Goal: Transaction & Acquisition: Purchase product/service

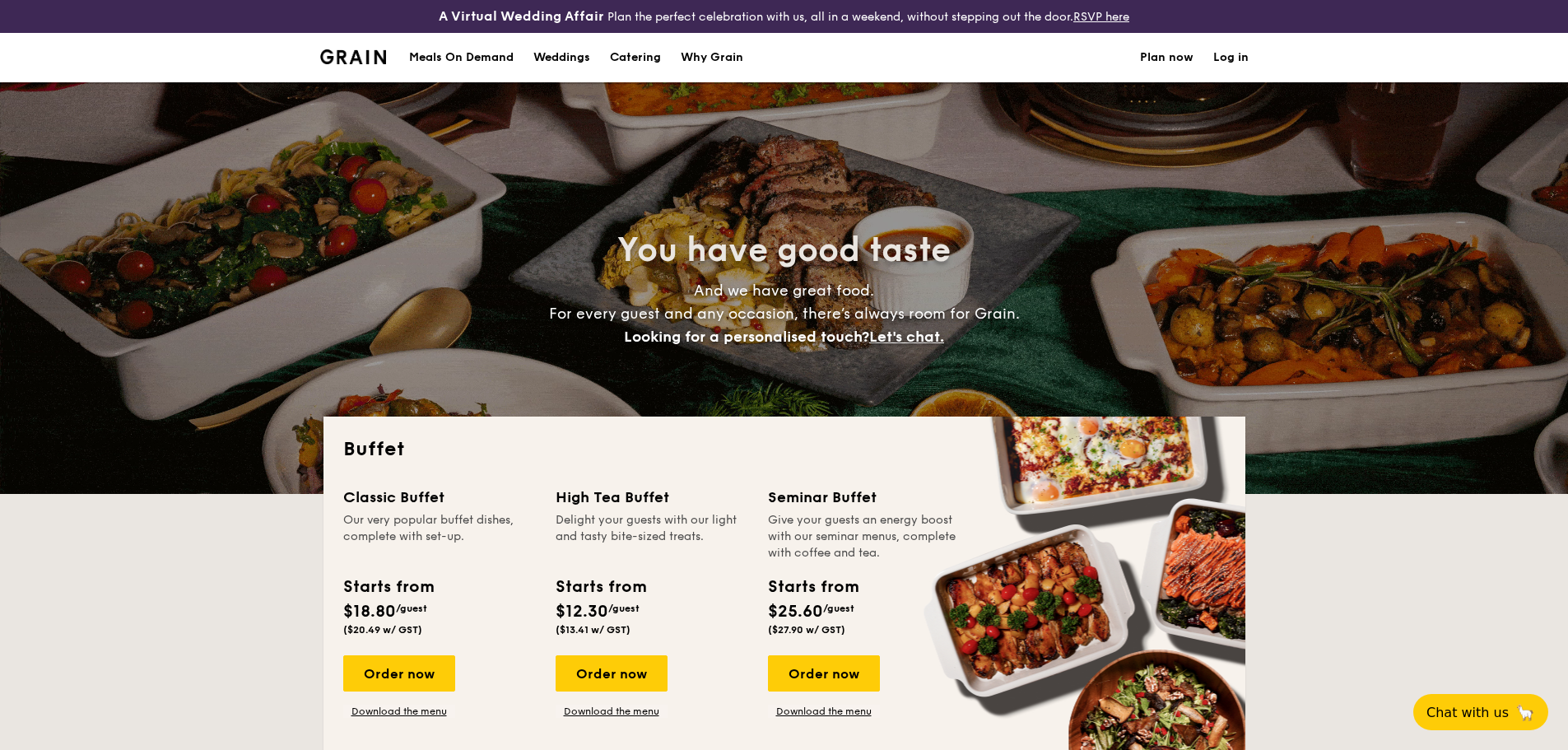
select select
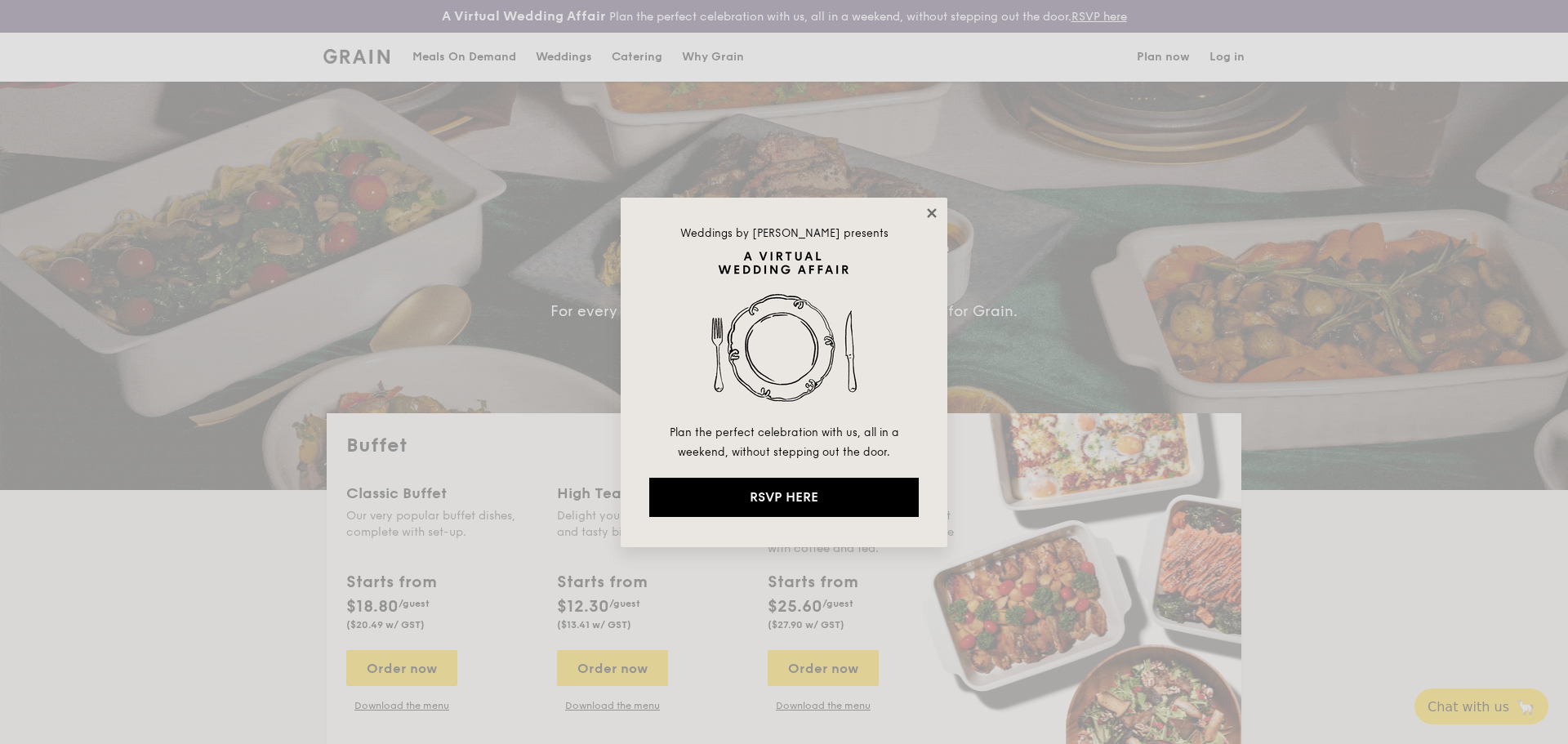
click at [932, 214] on icon at bounding box center [931, 213] width 9 height 9
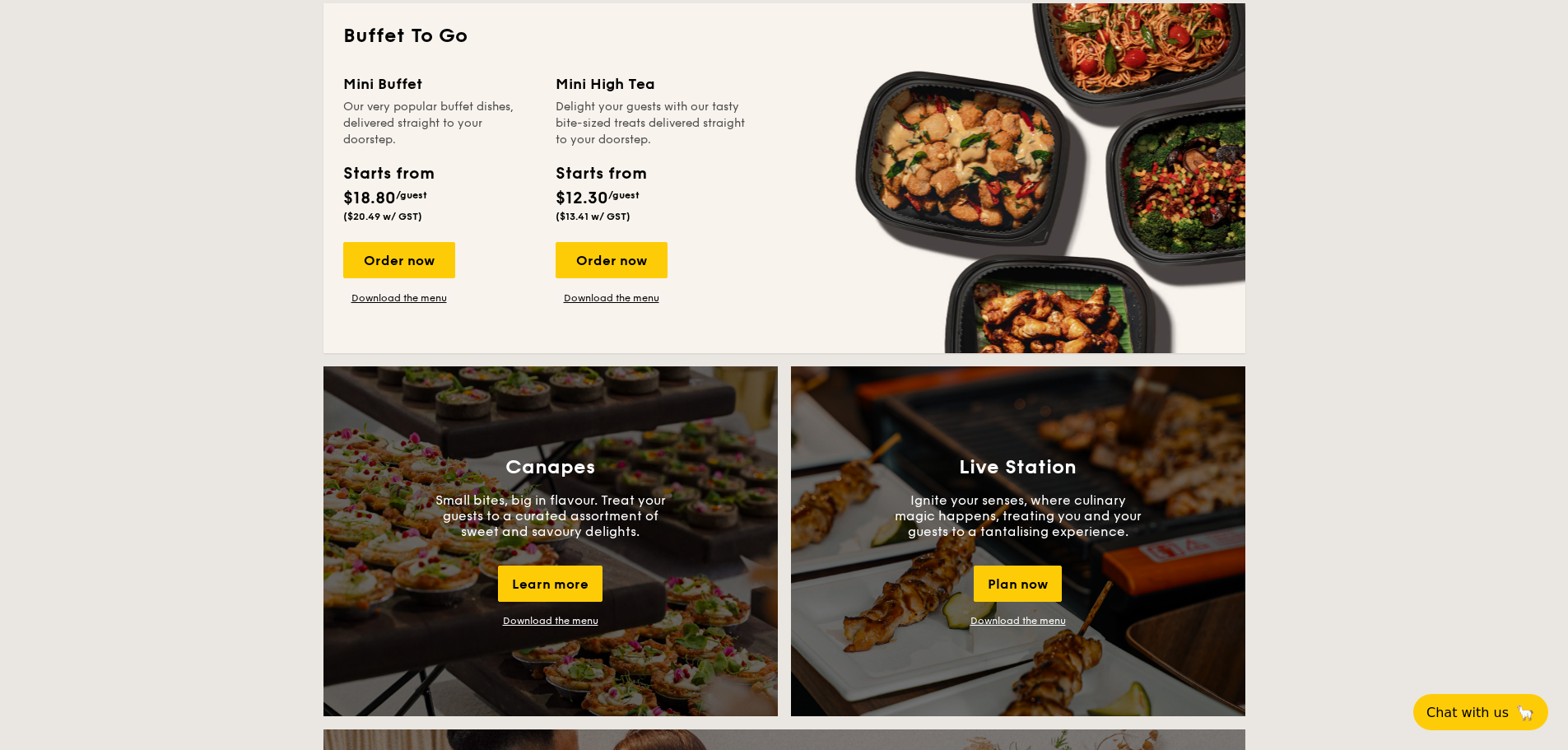
scroll to position [1153, 0]
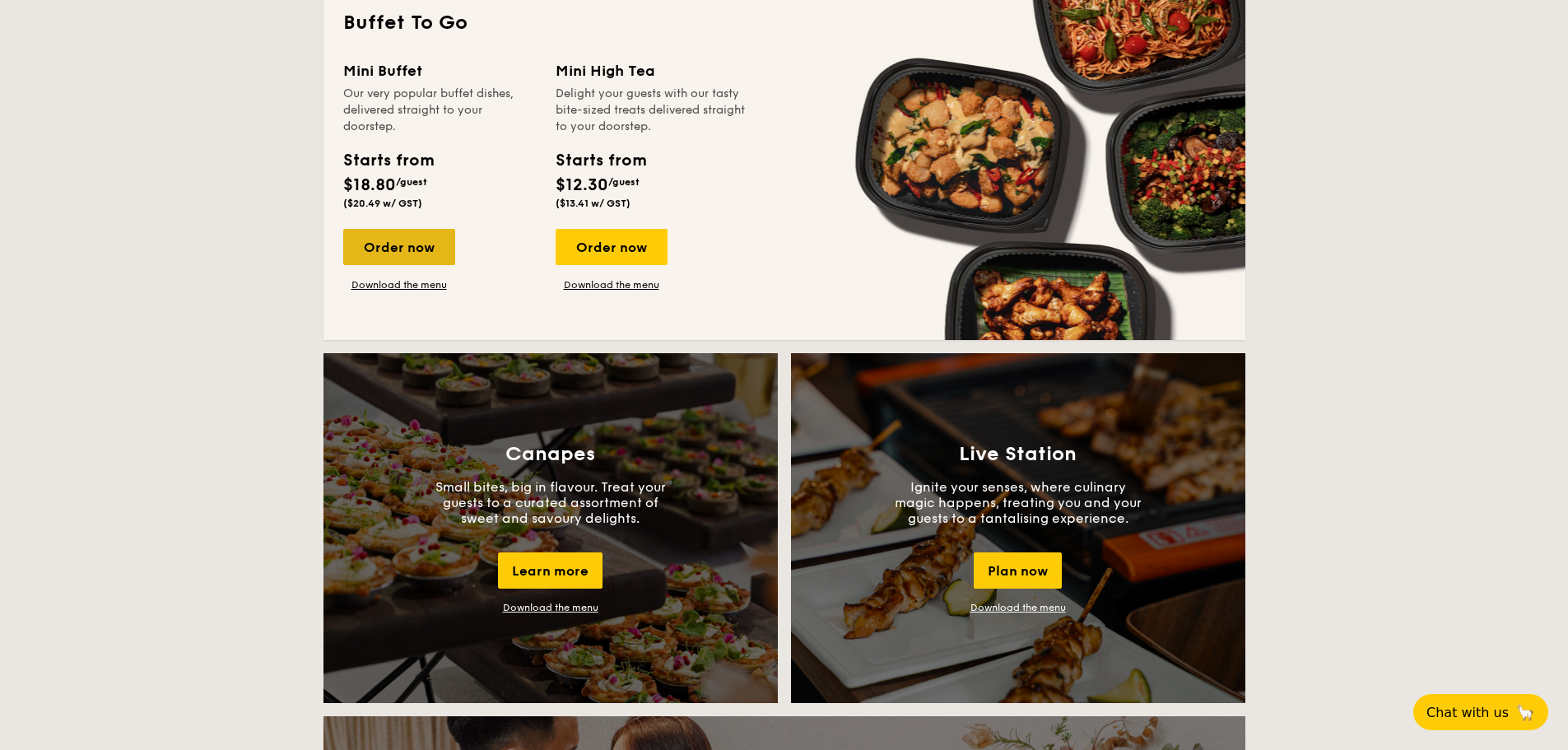
click at [420, 254] on div "Order now" at bounding box center [400, 247] width 112 height 36
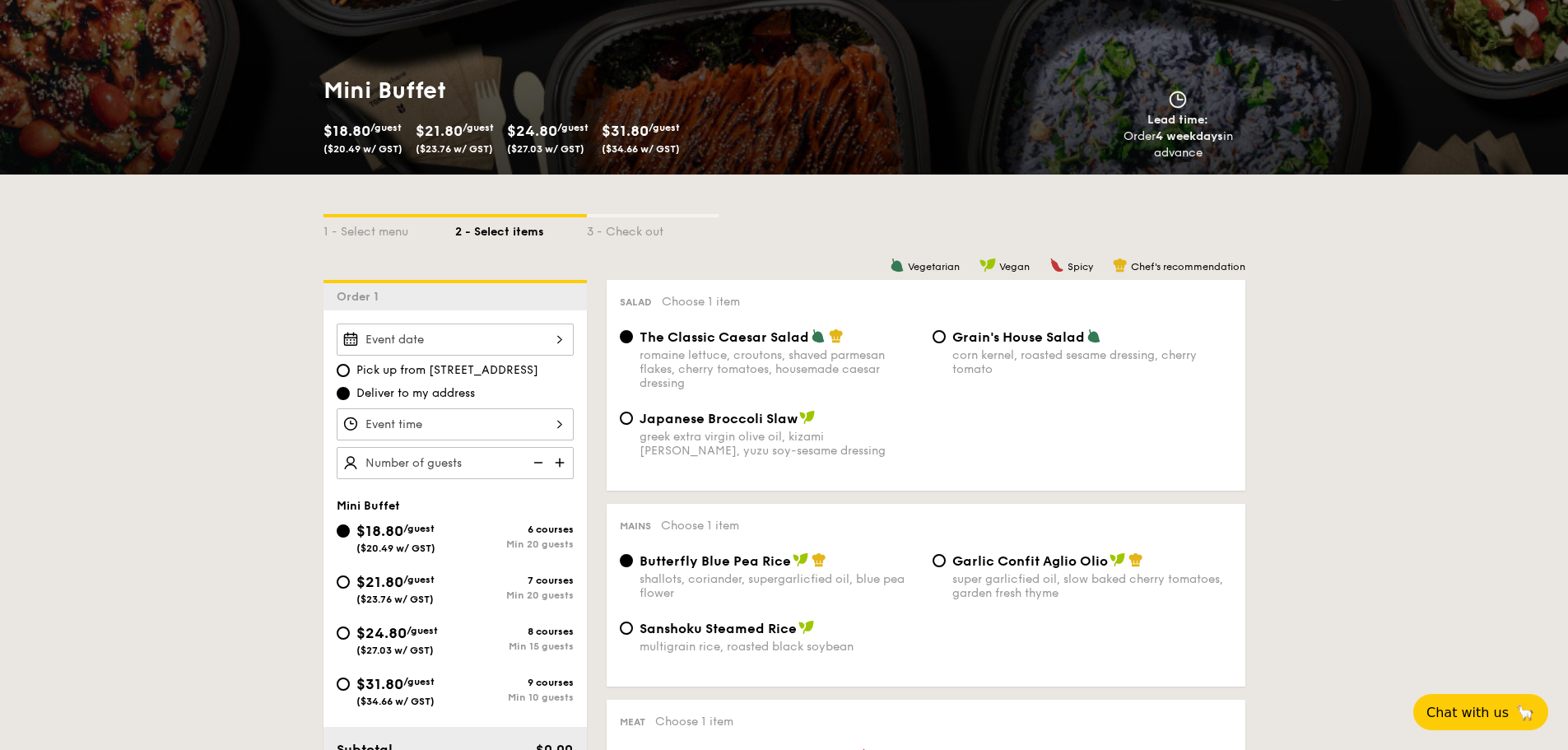
scroll to position [329, 0]
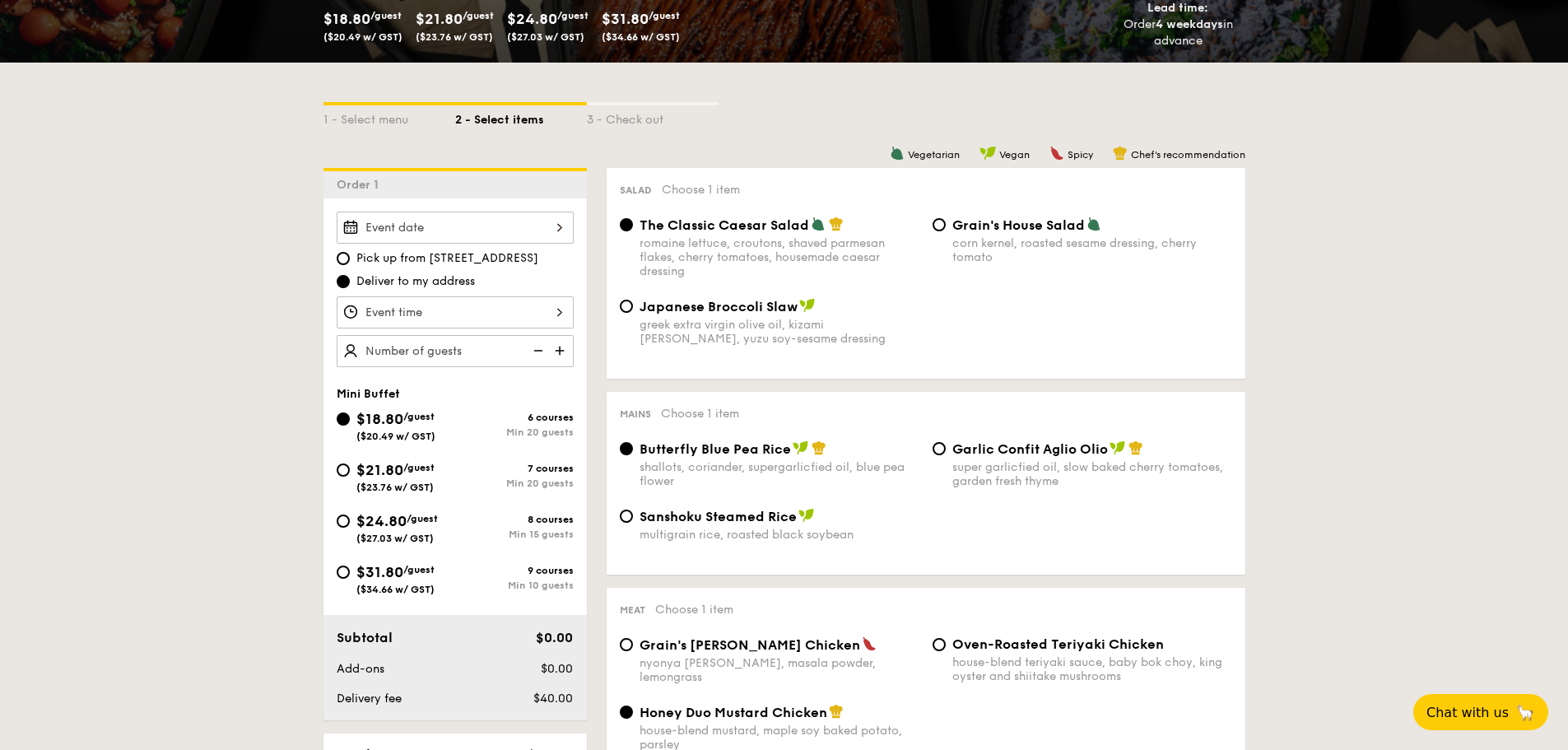
click at [424, 234] on input "Smoked Mesquite Whole Chicken brined in our in-house blend of herbs and spices,…" at bounding box center [456, 228] width 237 height 32
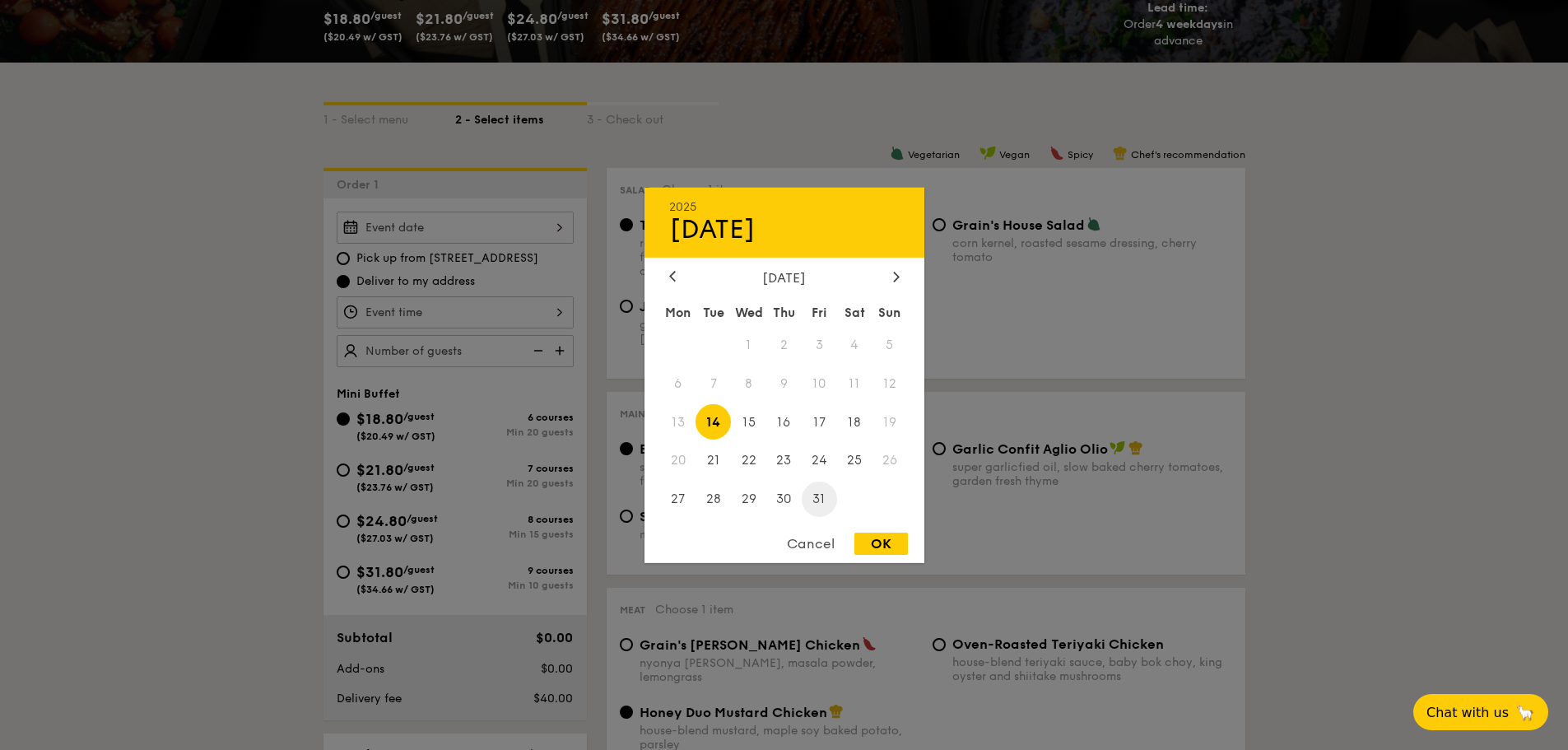
click at [823, 493] on span "31" at bounding box center [819, 498] width 35 height 35
click at [877, 542] on div "OK" at bounding box center [881, 543] width 53 height 22
type input "[DATE]"
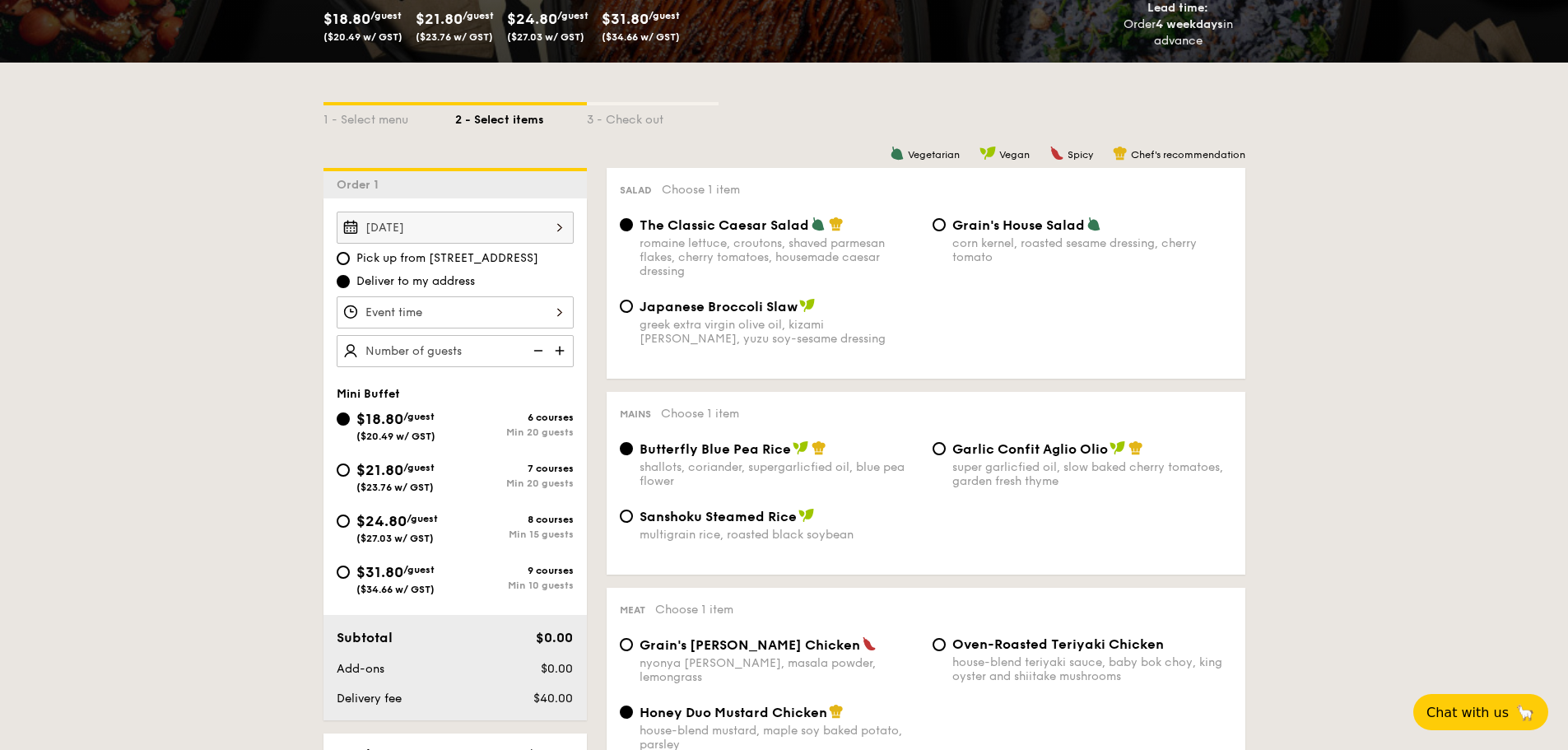
drag, startPoint x: 350, startPoint y: 574, endPoint x: 401, endPoint y: 520, distance: 74.3
click at [350, 574] on div "$31.80 /guest ($34.66 w/ GST)" at bounding box center [396, 577] width 119 height 34
click at [350, 574] on input "$31.80 /guest ($34.66 w/ GST) 9 courses Min 10 guests" at bounding box center [344, 572] width 13 height 13
radio input "true"
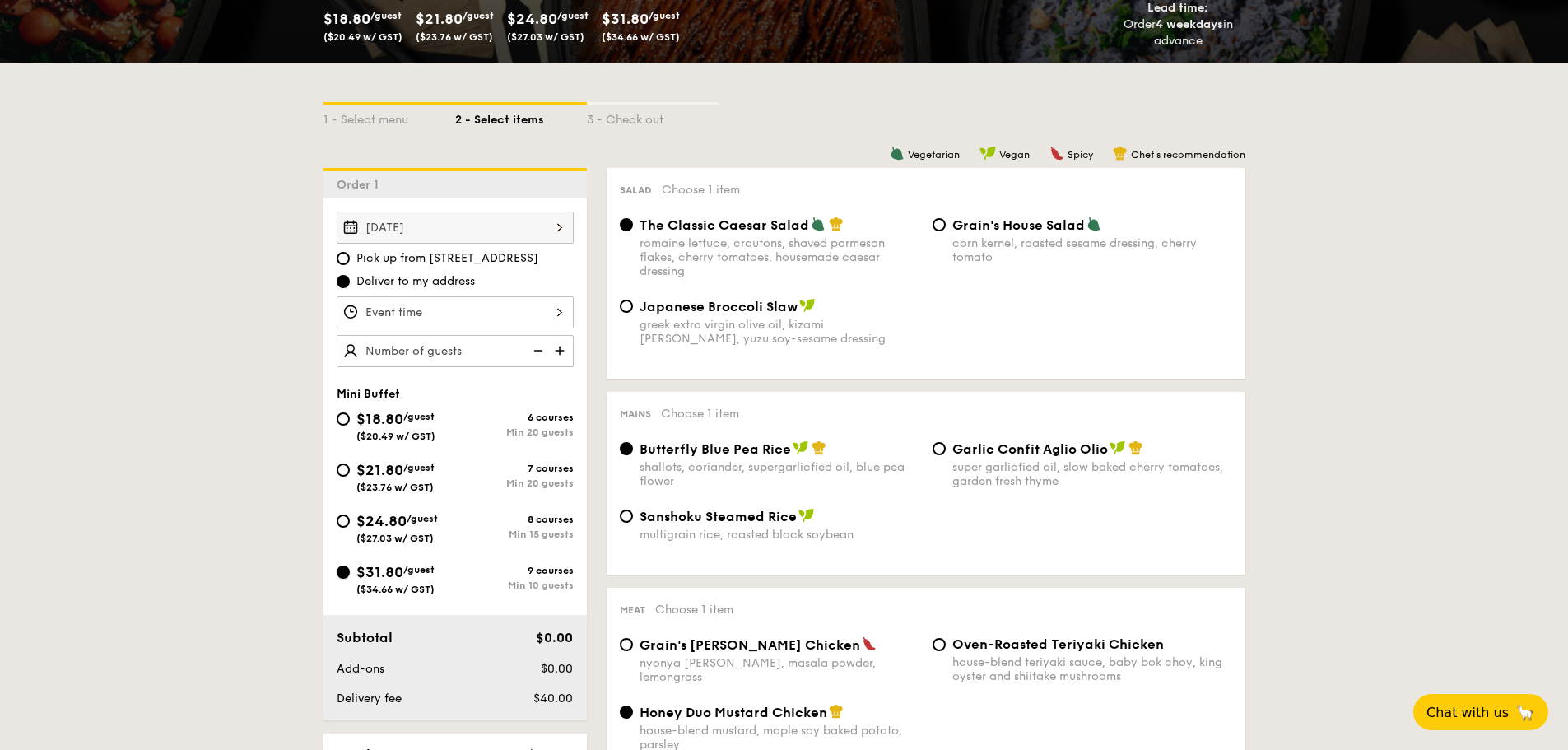
radio input "true"
radio input "false"
radio input "true"
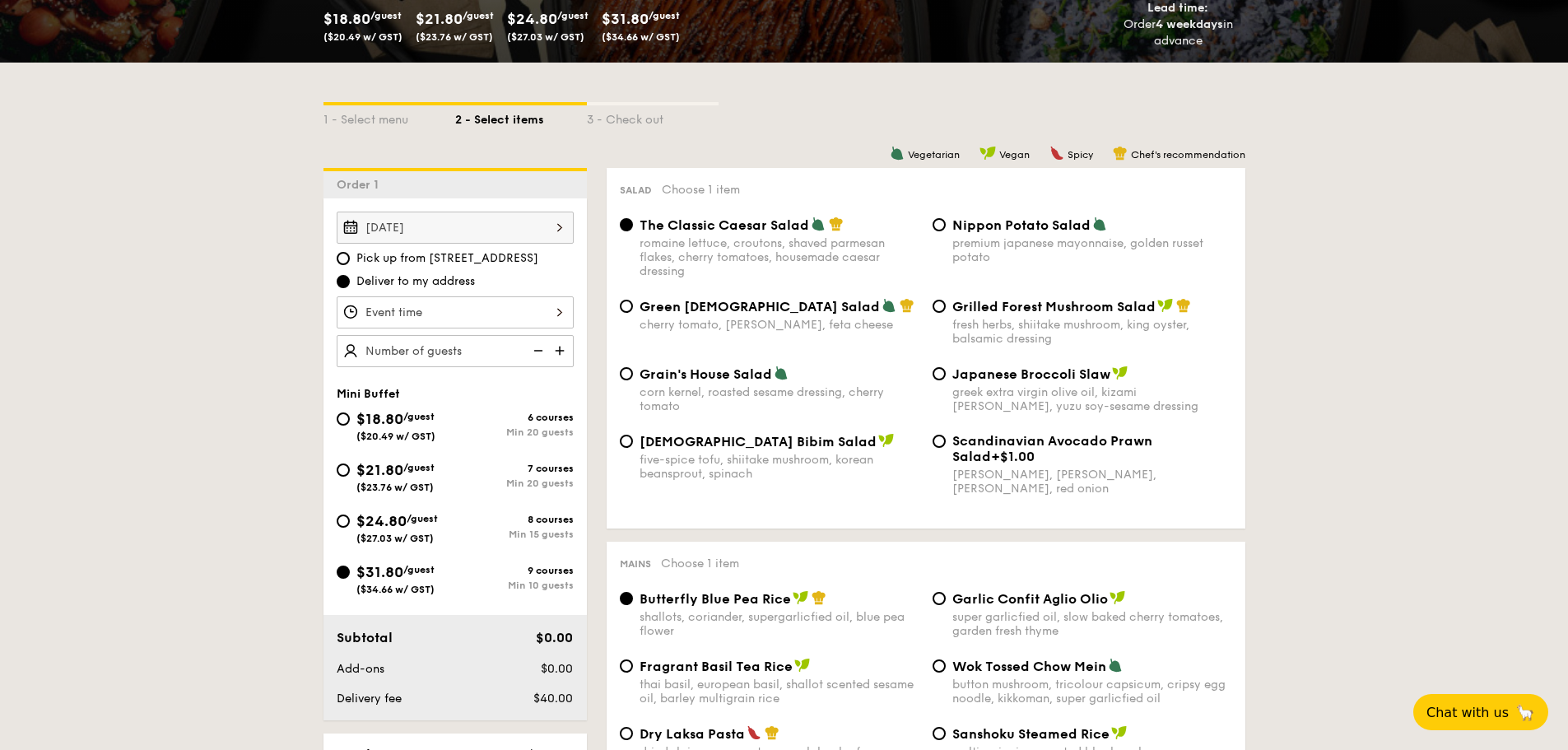
click at [554, 314] on input "Smoked Mesquite Whole Chicken brined in our in-house blend of herbs and spices,…" at bounding box center [456, 312] width 237 height 32
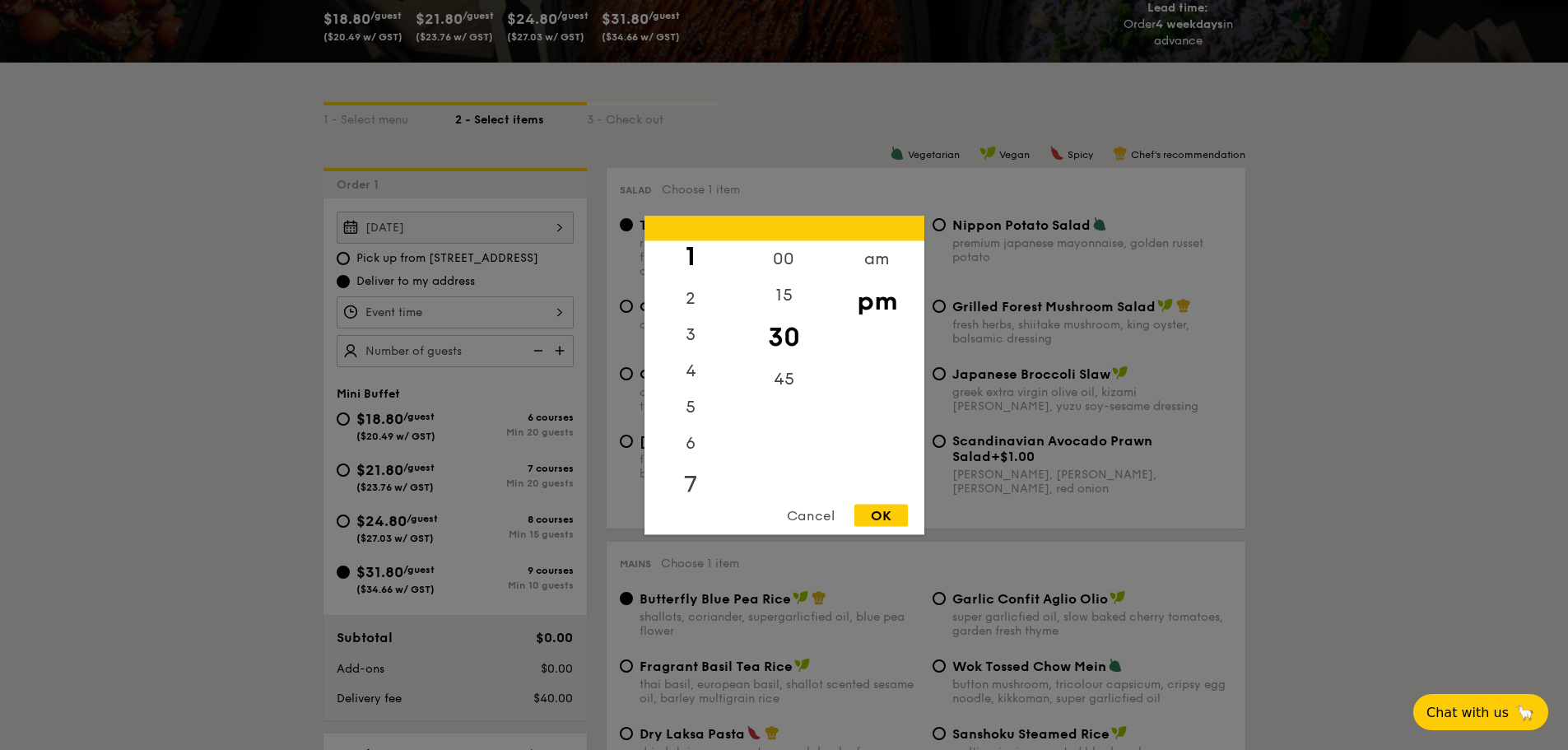
scroll to position [84, 0]
click at [695, 407] on div "6" at bounding box center [691, 409] width 93 height 47
click at [788, 263] on div "00" at bounding box center [784, 264] width 93 height 47
click at [866, 516] on div "OK" at bounding box center [881, 515] width 53 height 22
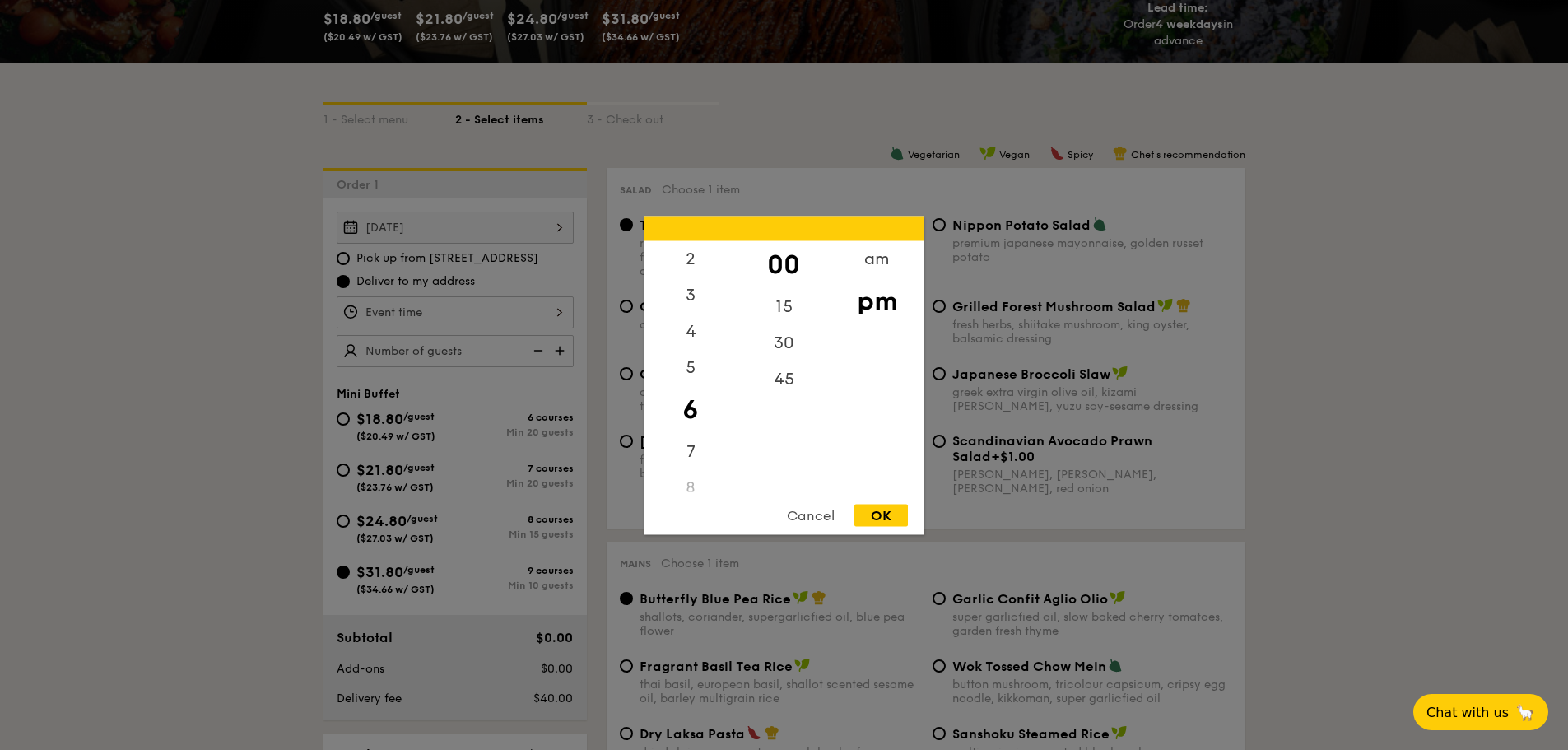
type input "6:00PM"
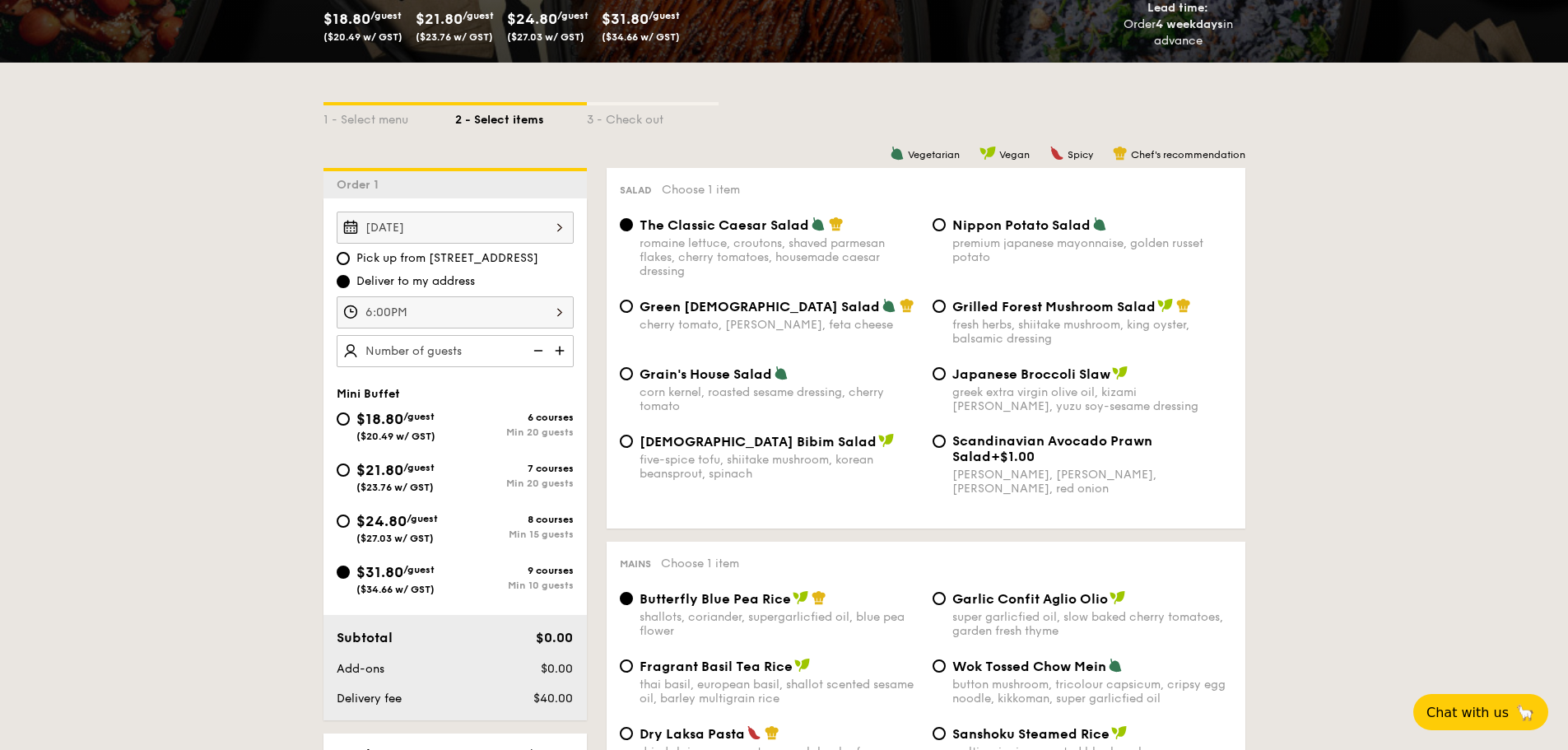
click at [472, 351] on input "text" at bounding box center [456, 351] width 237 height 32
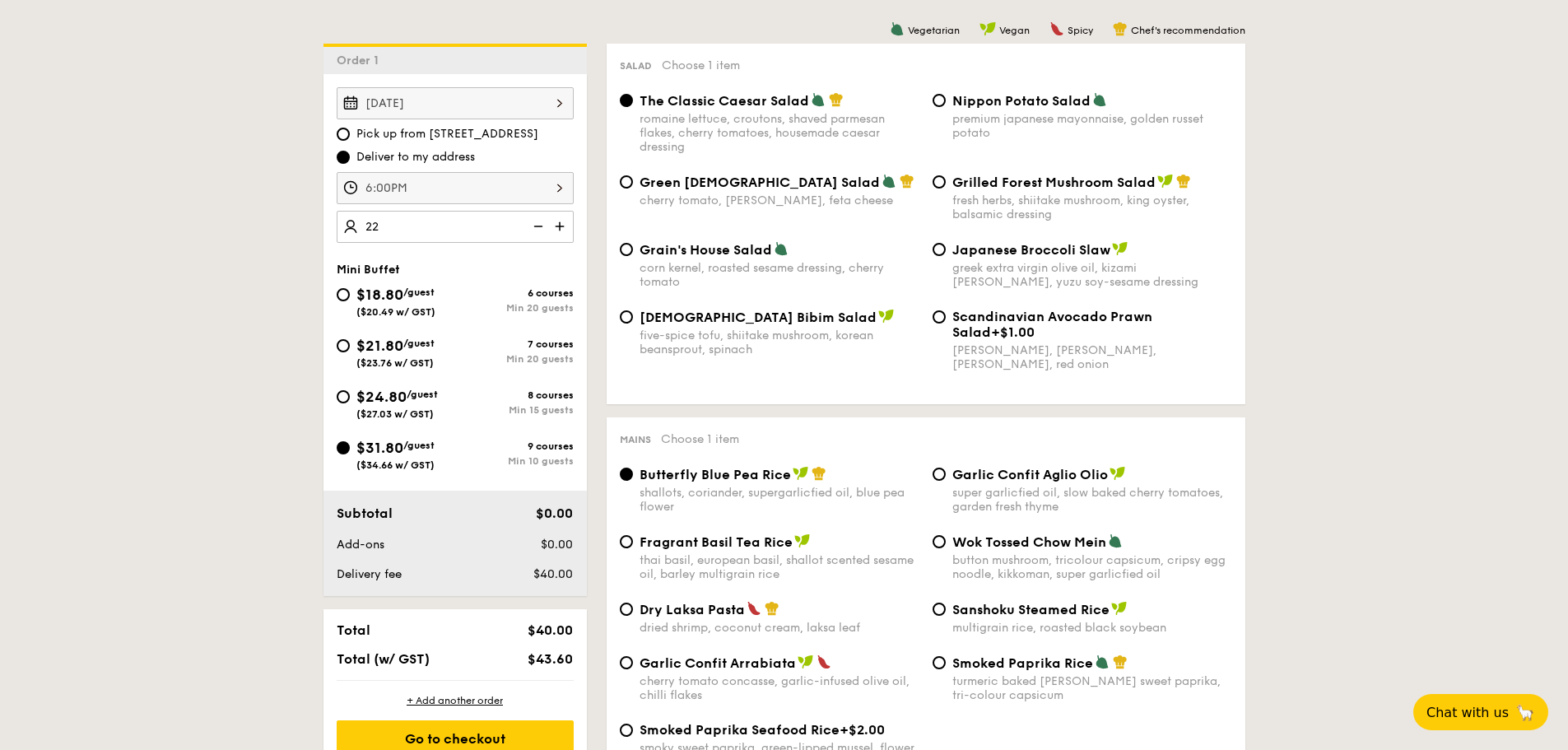
scroll to position [494, 0]
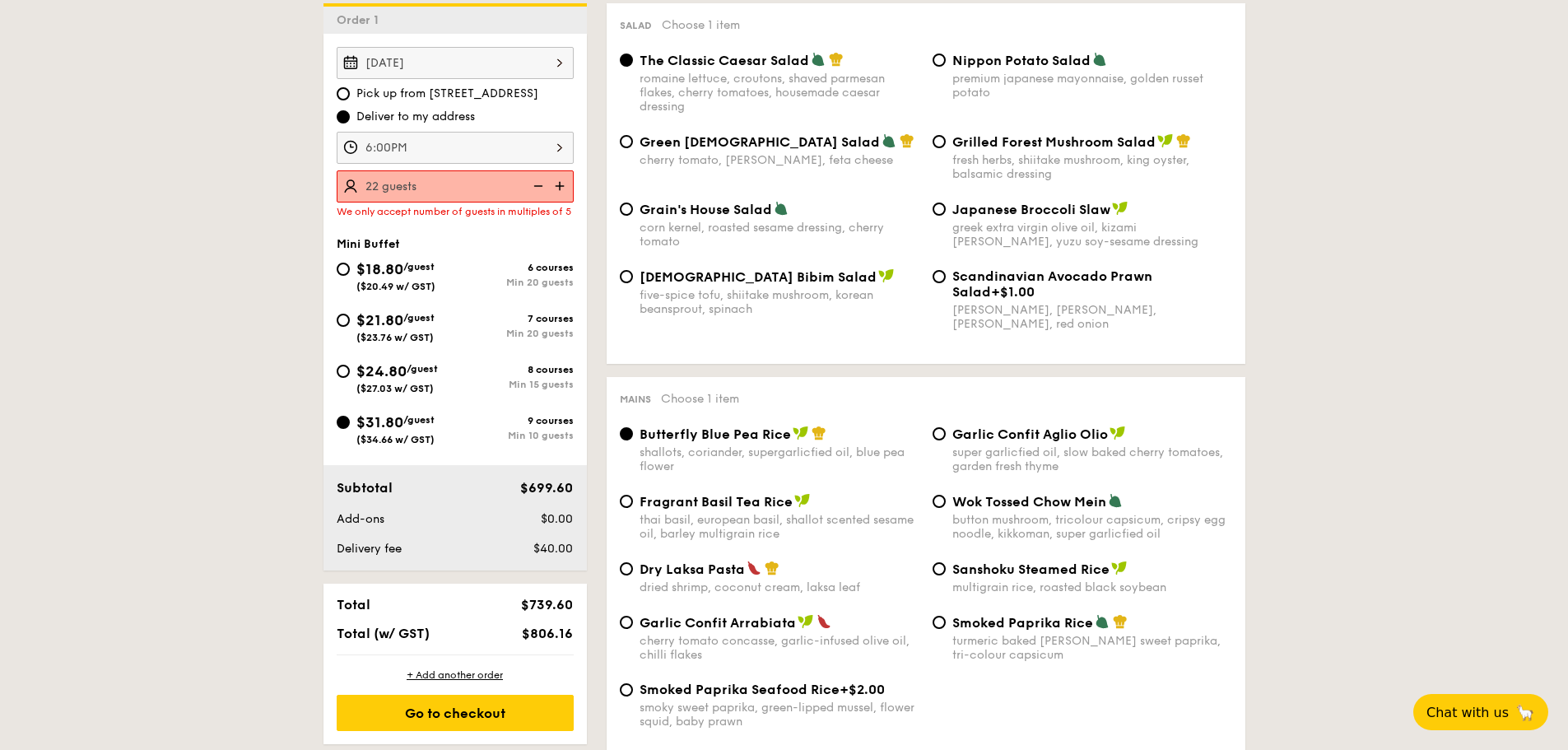
click at [470, 187] on input "22 guests" at bounding box center [456, 186] width 237 height 32
click at [432, 237] on div "[DATE] Pick up from [STREET_ADDRESS] Deliver to my address 6:00PM 25 We only ac…" at bounding box center [455, 302] width 263 height 536
type input "25 guests"
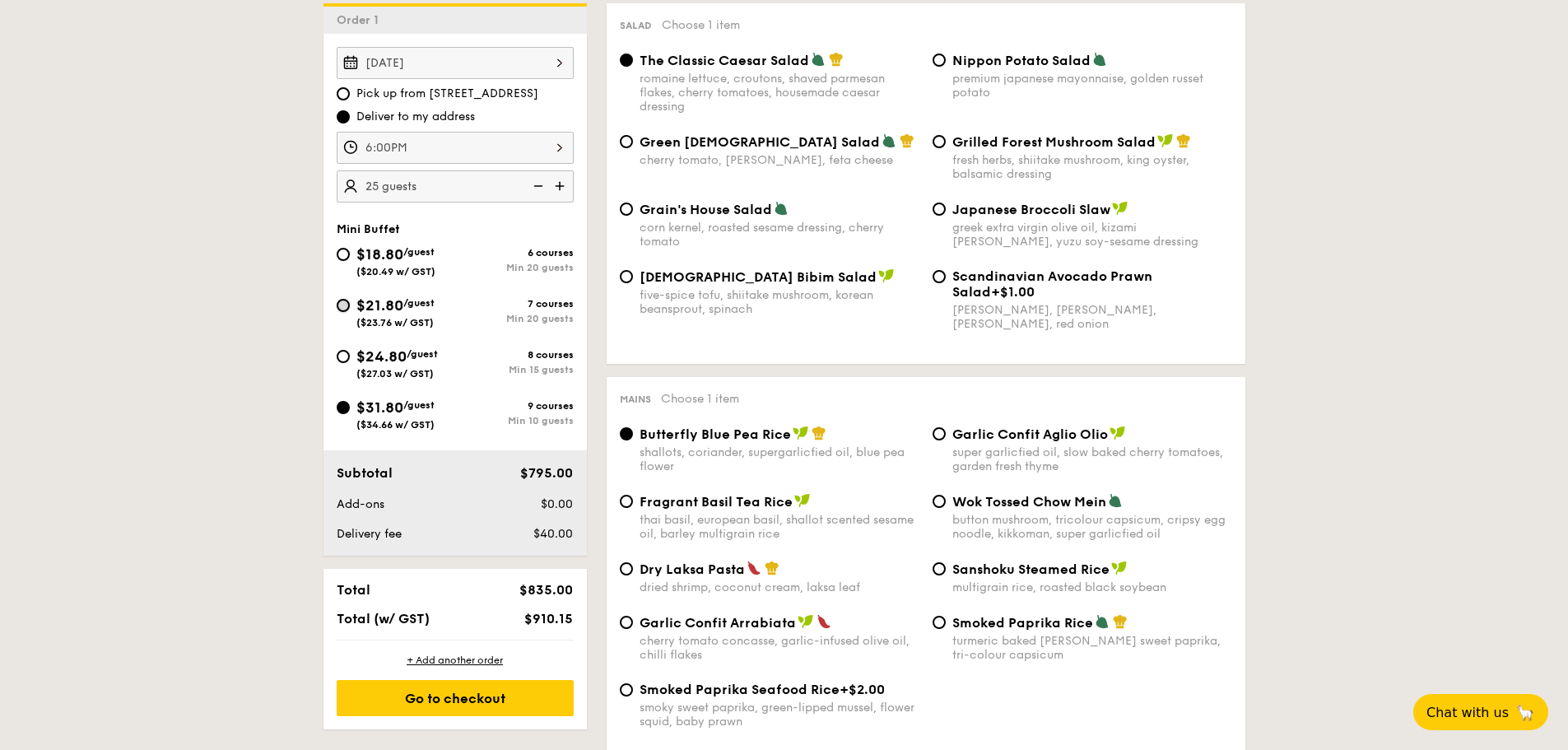
click at [345, 309] on input "$21.80 /guest ($23.76 w/ GST) 7 courses Min 20 guests" at bounding box center [344, 306] width 13 height 13
radio input "true"
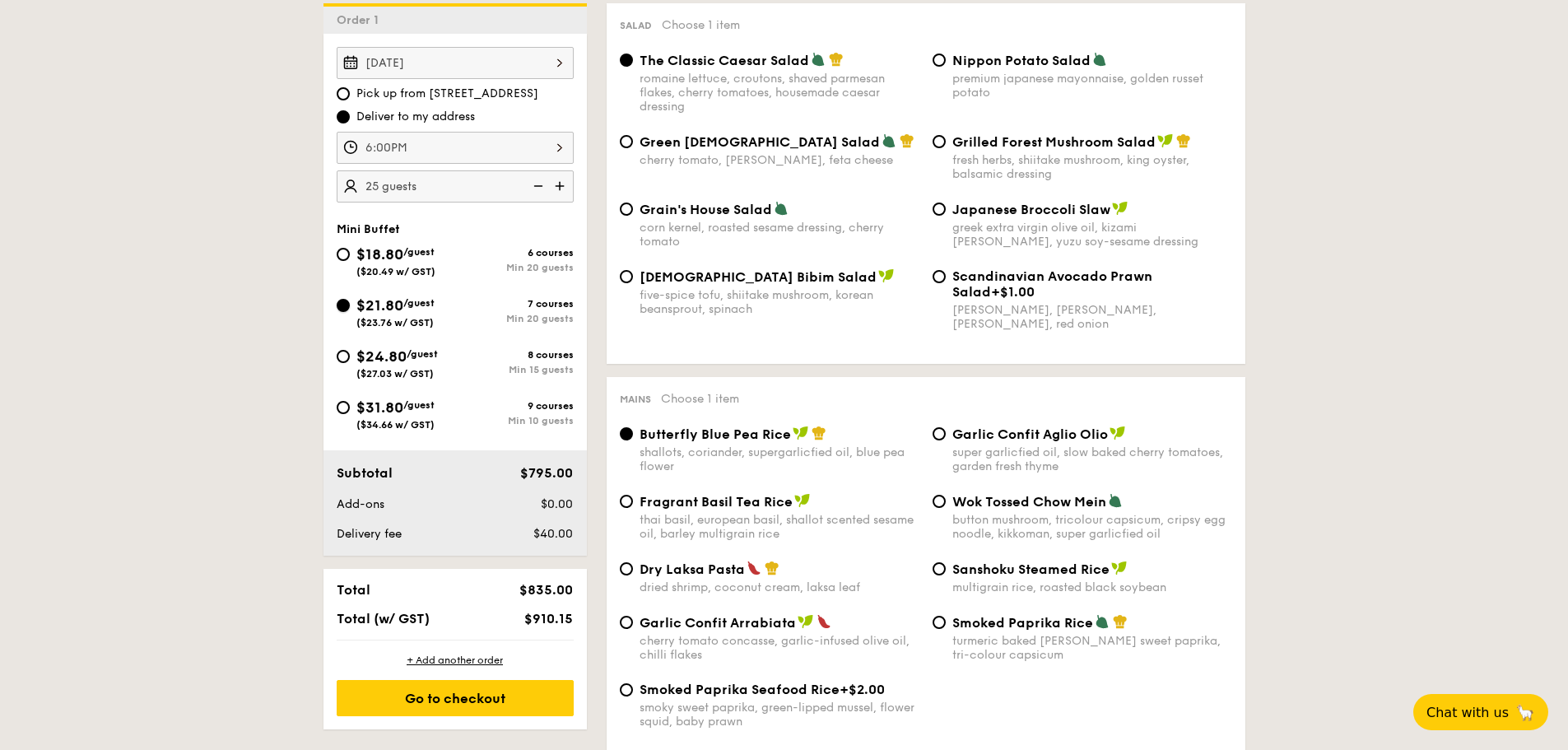
radio input "true"
click at [343, 352] on input "$24.80 /guest ($27.03 w/ GST) 8 courses Min 15 guests" at bounding box center [344, 357] width 13 height 13
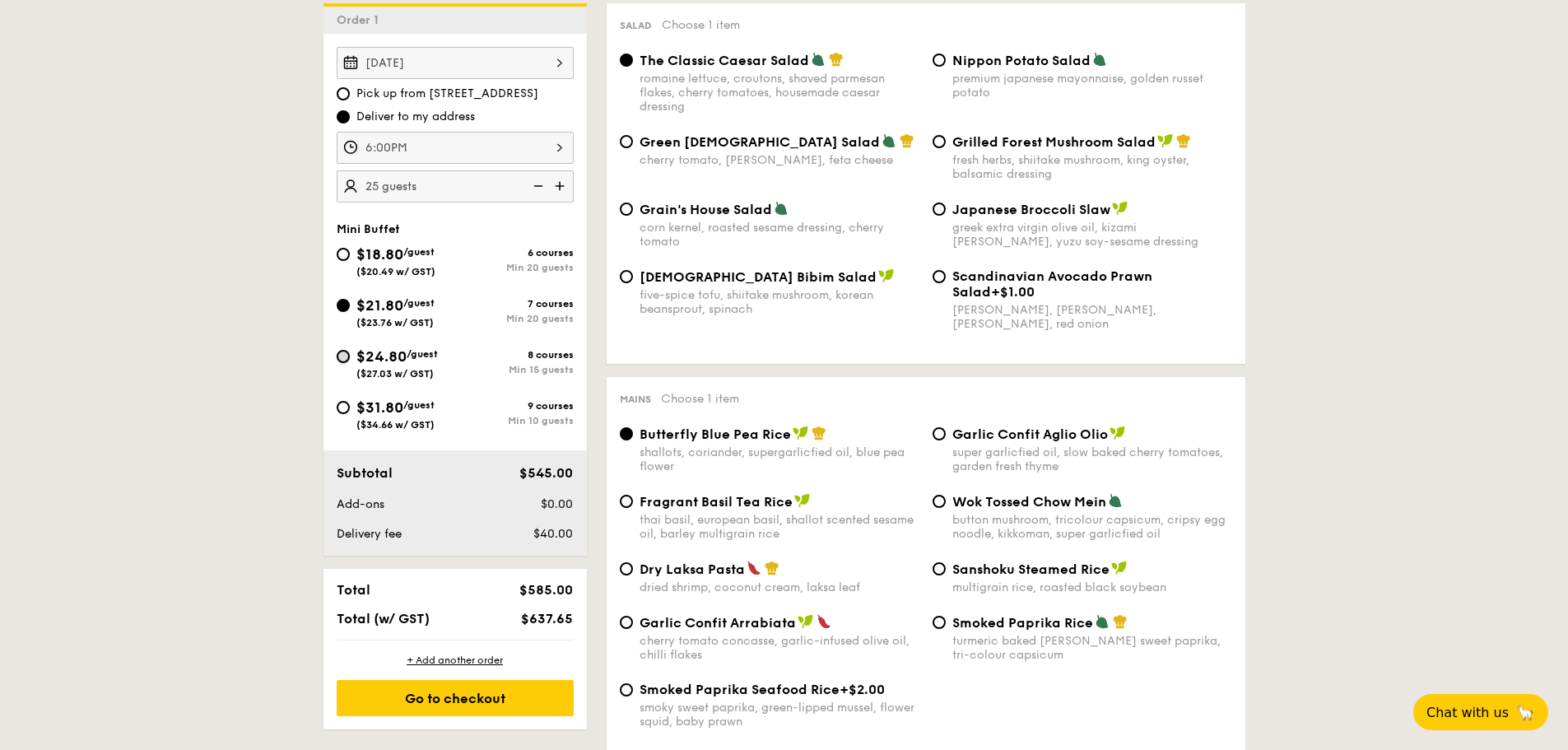
radio input "true"
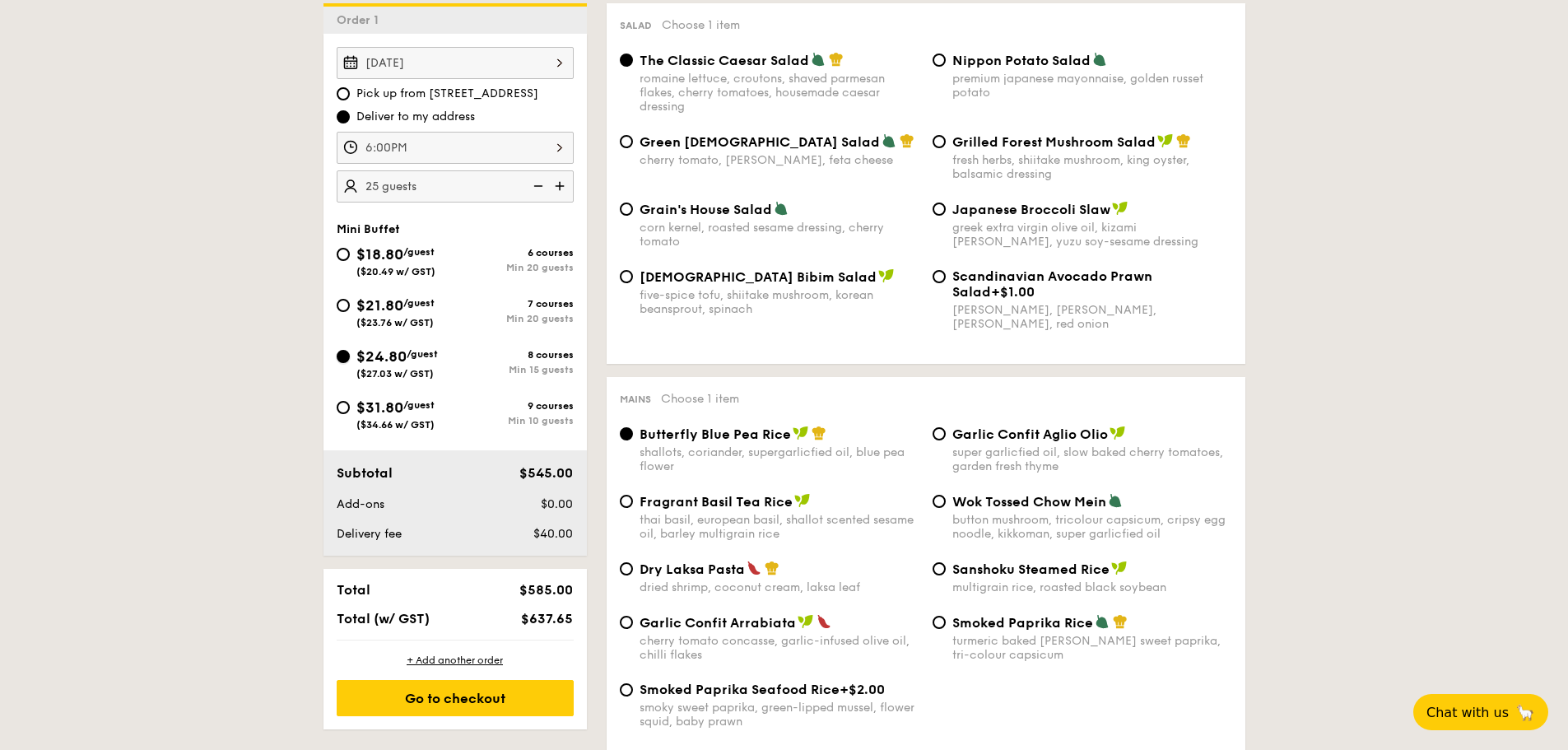
radio input "true"
drag, startPoint x: 406, startPoint y: 301, endPoint x: 388, endPoint y: 332, distance: 35.8
click at [403, 301] on span "$21.80" at bounding box center [379, 305] width 47 height 18
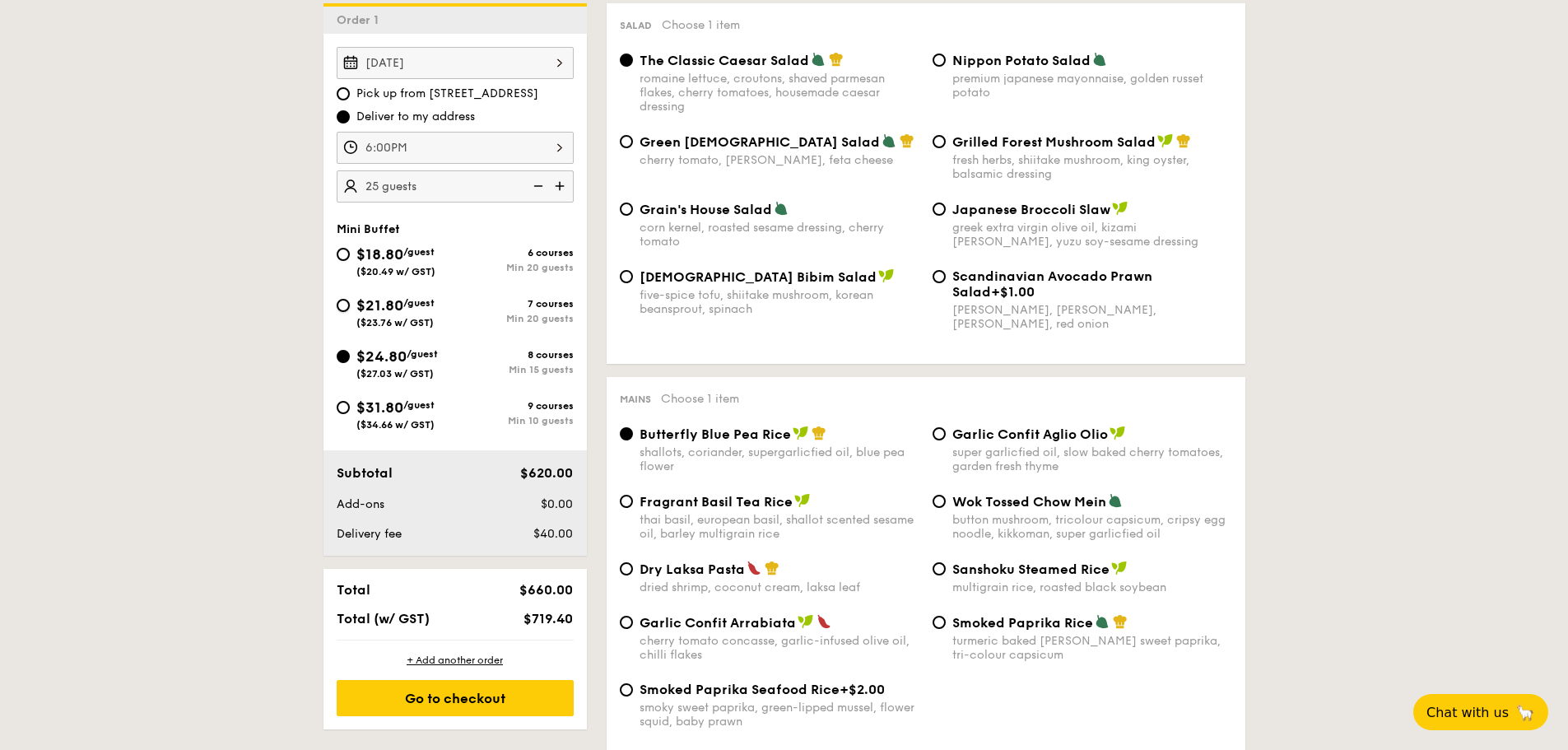
click at [350, 301] on input "$21.80 /guest ($23.76 w/ GST) 7 courses Min 20 guests" at bounding box center [344, 306] width 13 height 13
radio input "true"
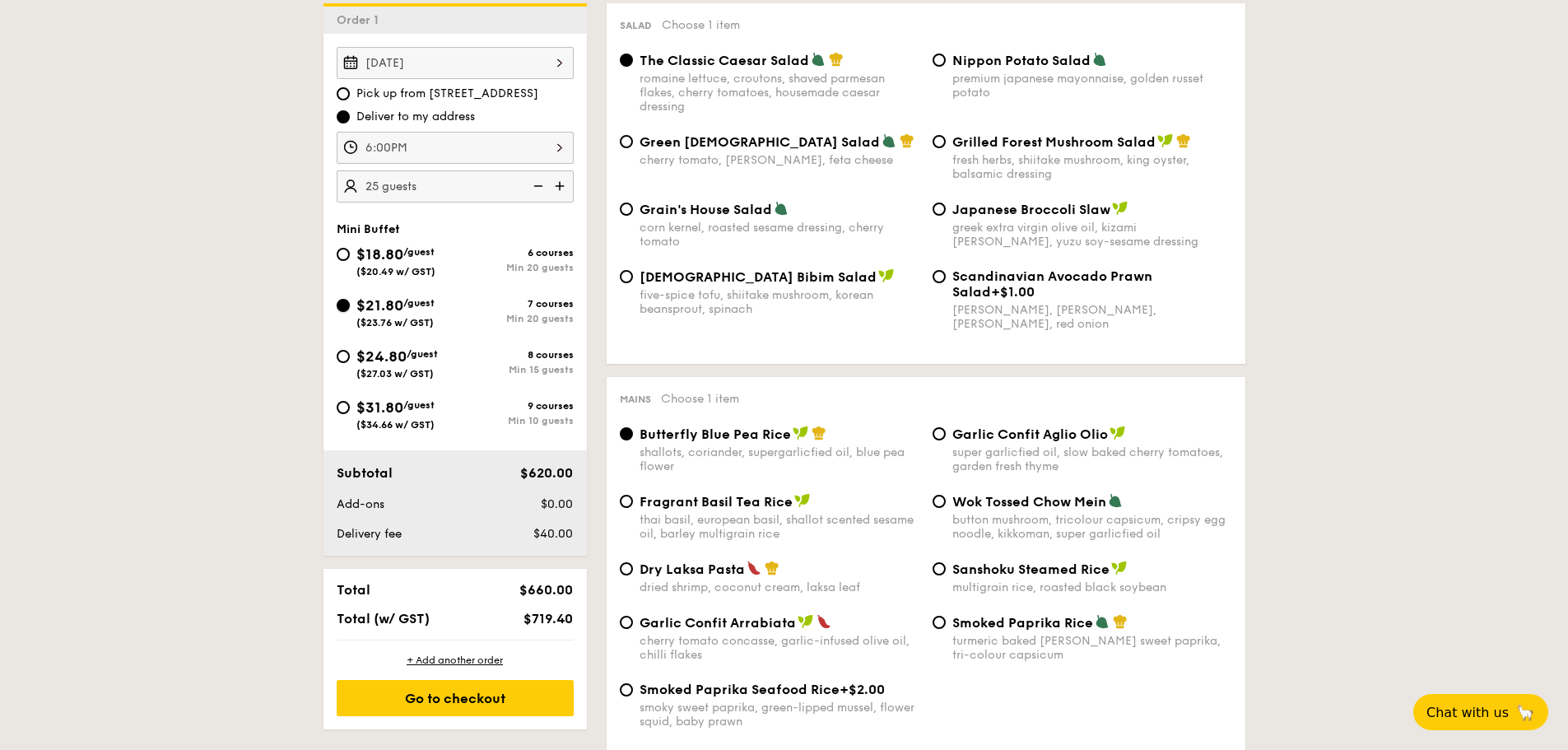
radio input "true"
click at [377, 349] on span "$24.80" at bounding box center [381, 356] width 50 height 18
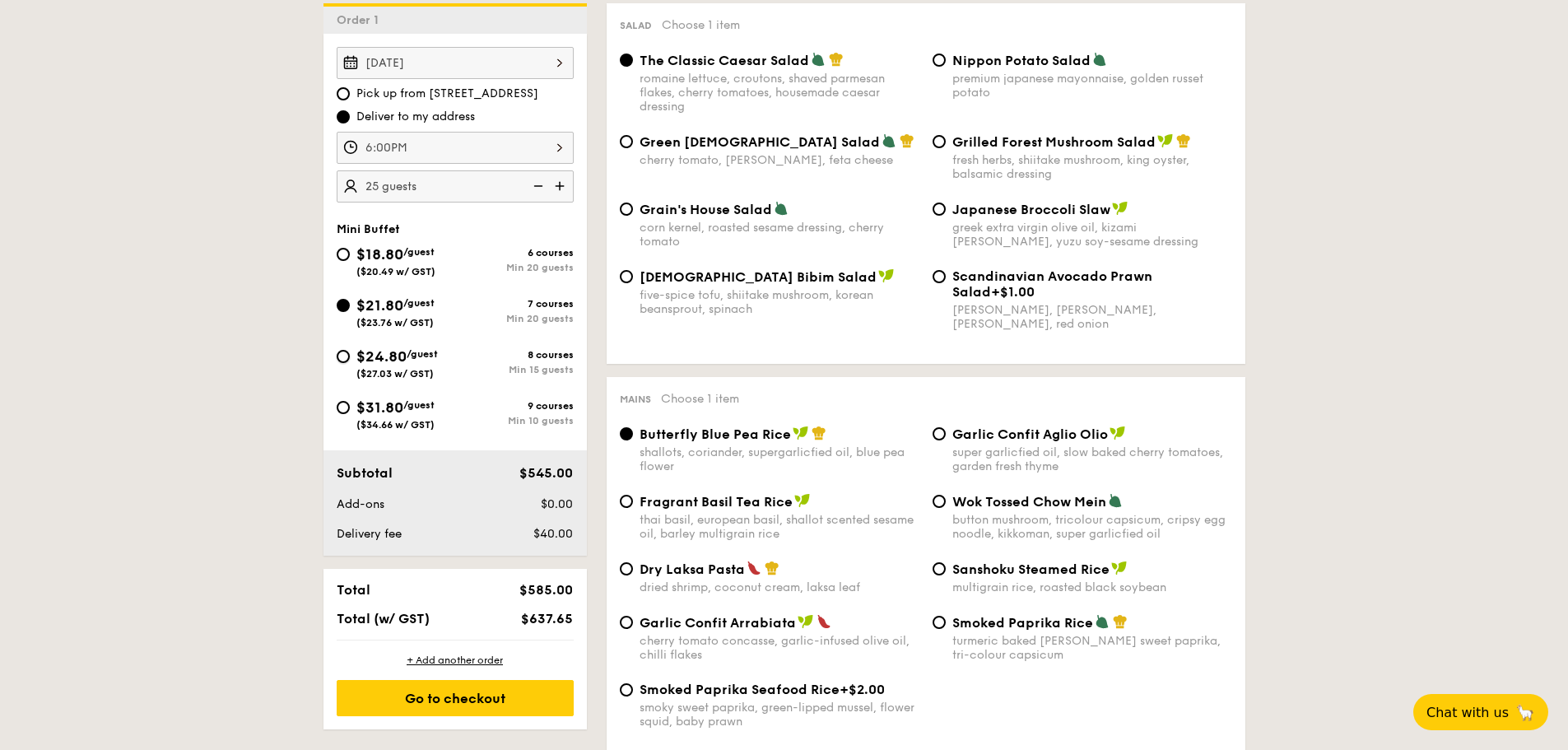
click at [350, 350] on input "$24.80 /guest ($27.03 w/ GST) 8 courses Min 15 guests" at bounding box center [344, 357] width 13 height 13
radio input "true"
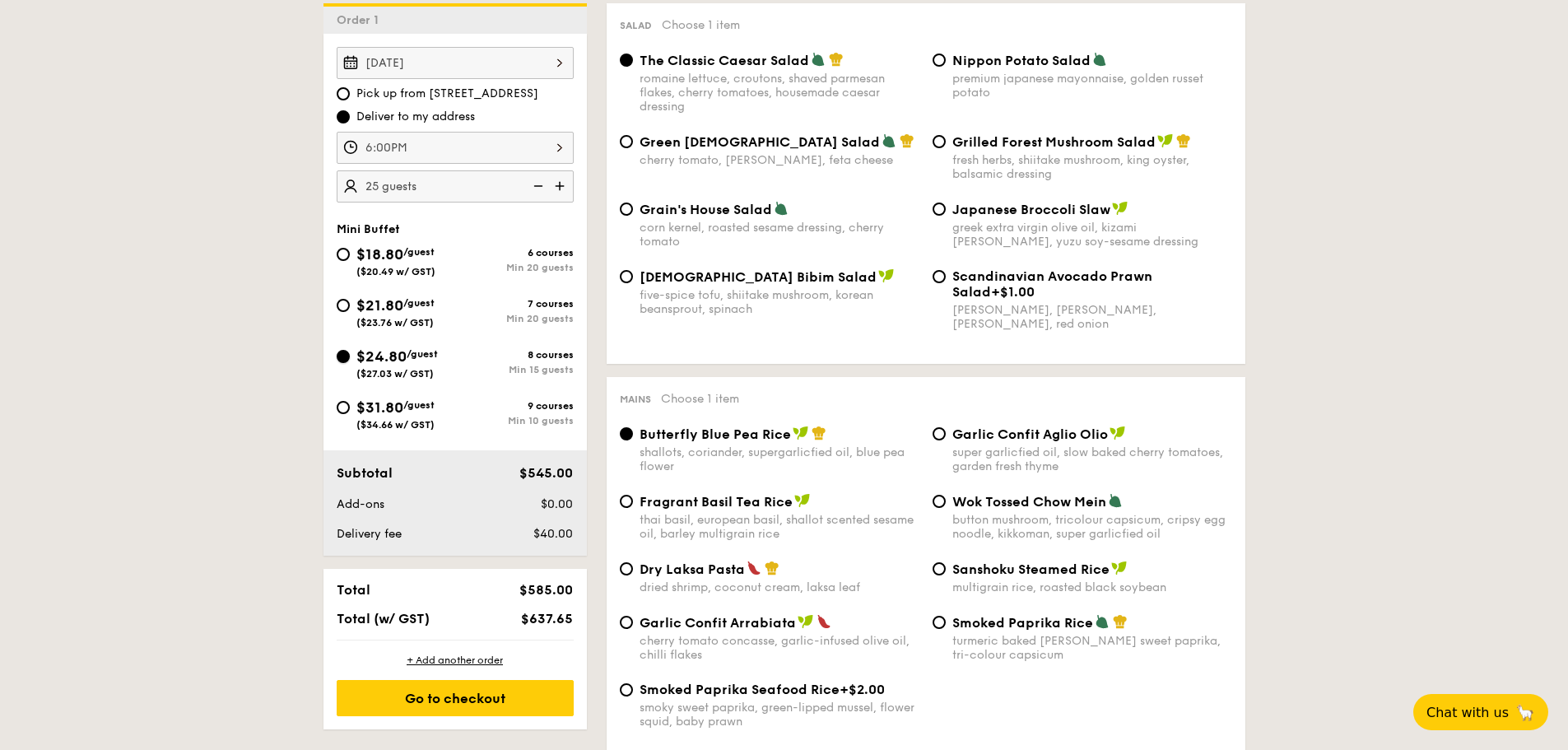
radio input "true"
click at [395, 309] on span "$21.80" at bounding box center [379, 305] width 47 height 18
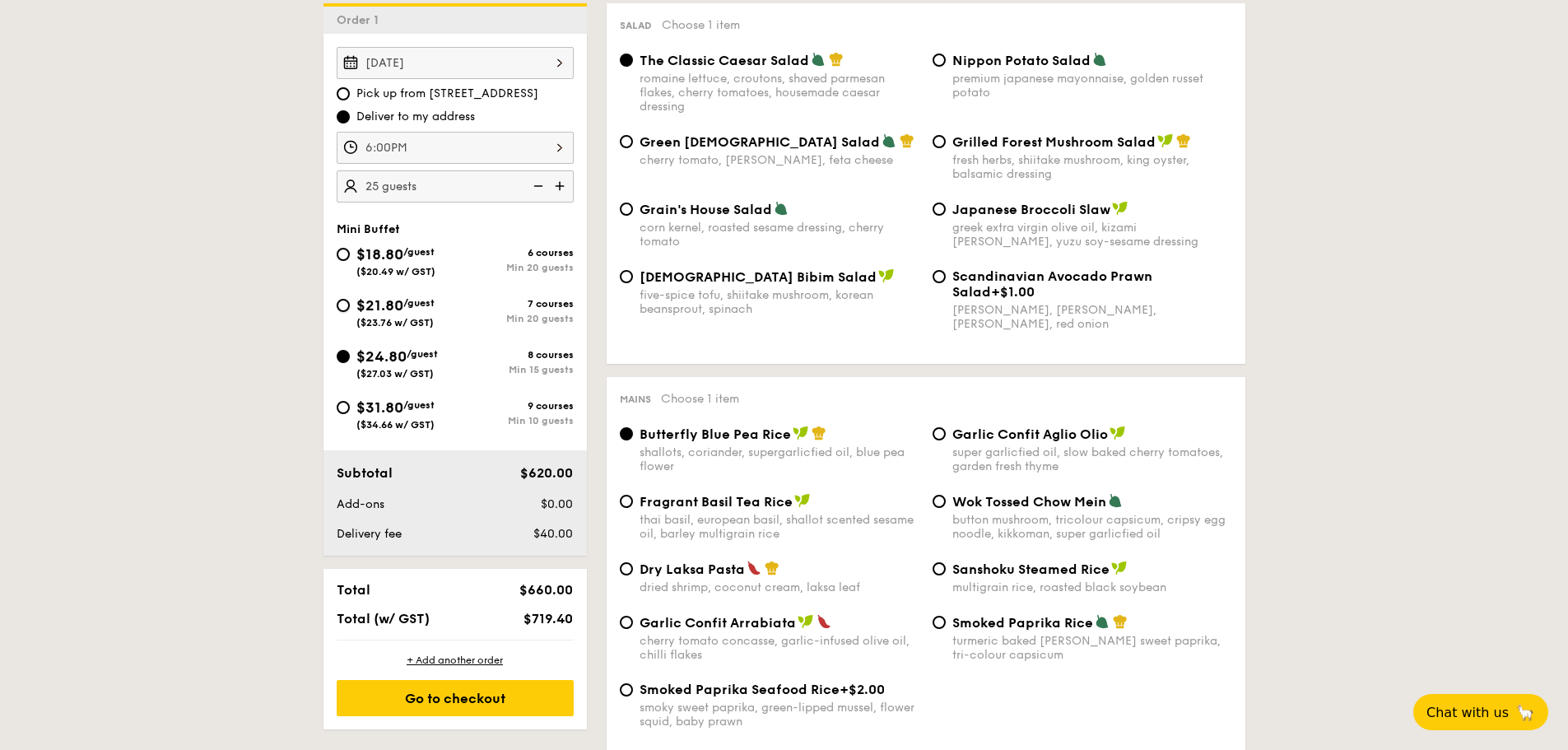
click at [350, 309] on input "$21.80 /guest ($23.76 w/ GST) 7 courses Min 20 guests" at bounding box center [344, 306] width 13 height 13
radio input "true"
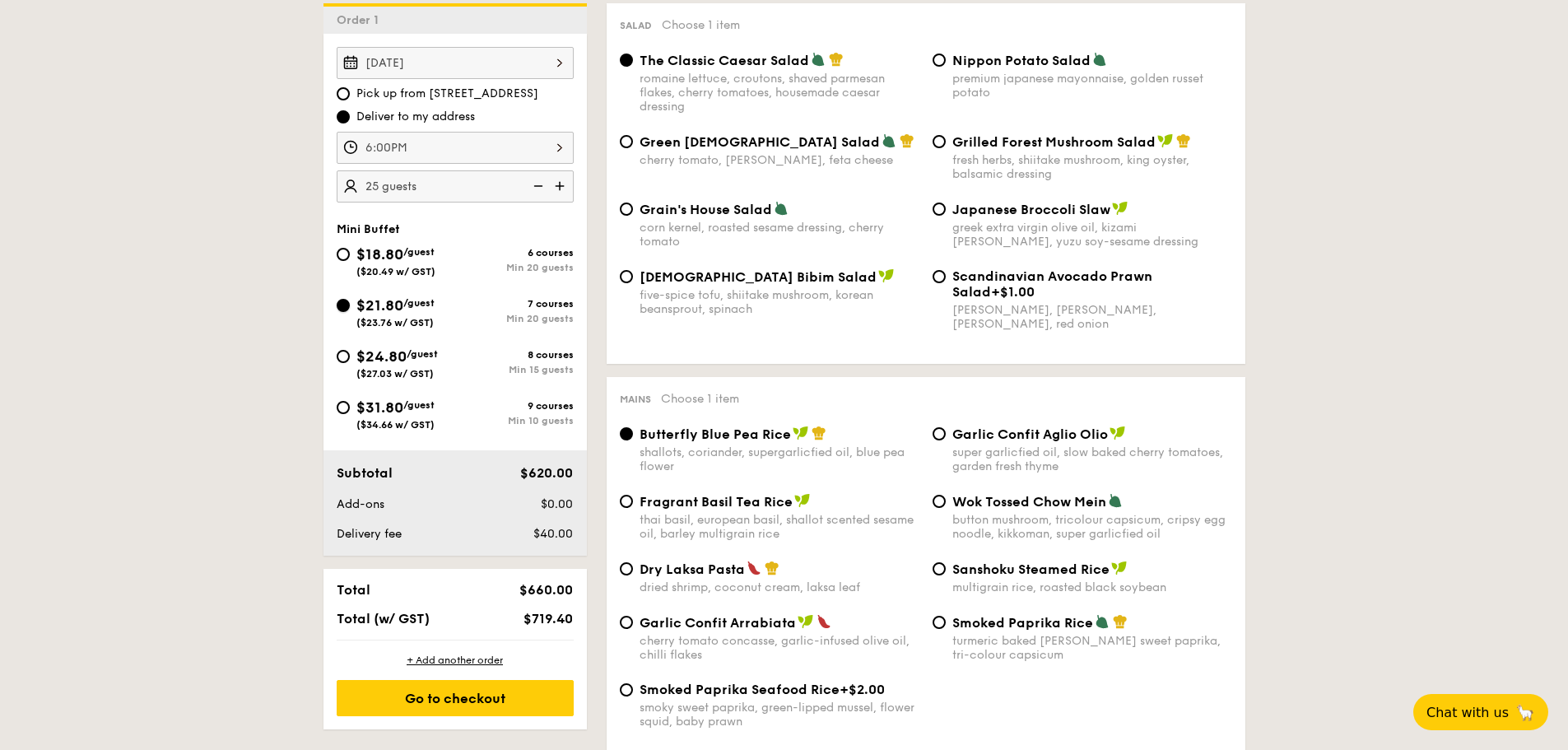
radio input "true"
click at [392, 350] on span "$24.80" at bounding box center [381, 356] width 50 height 18
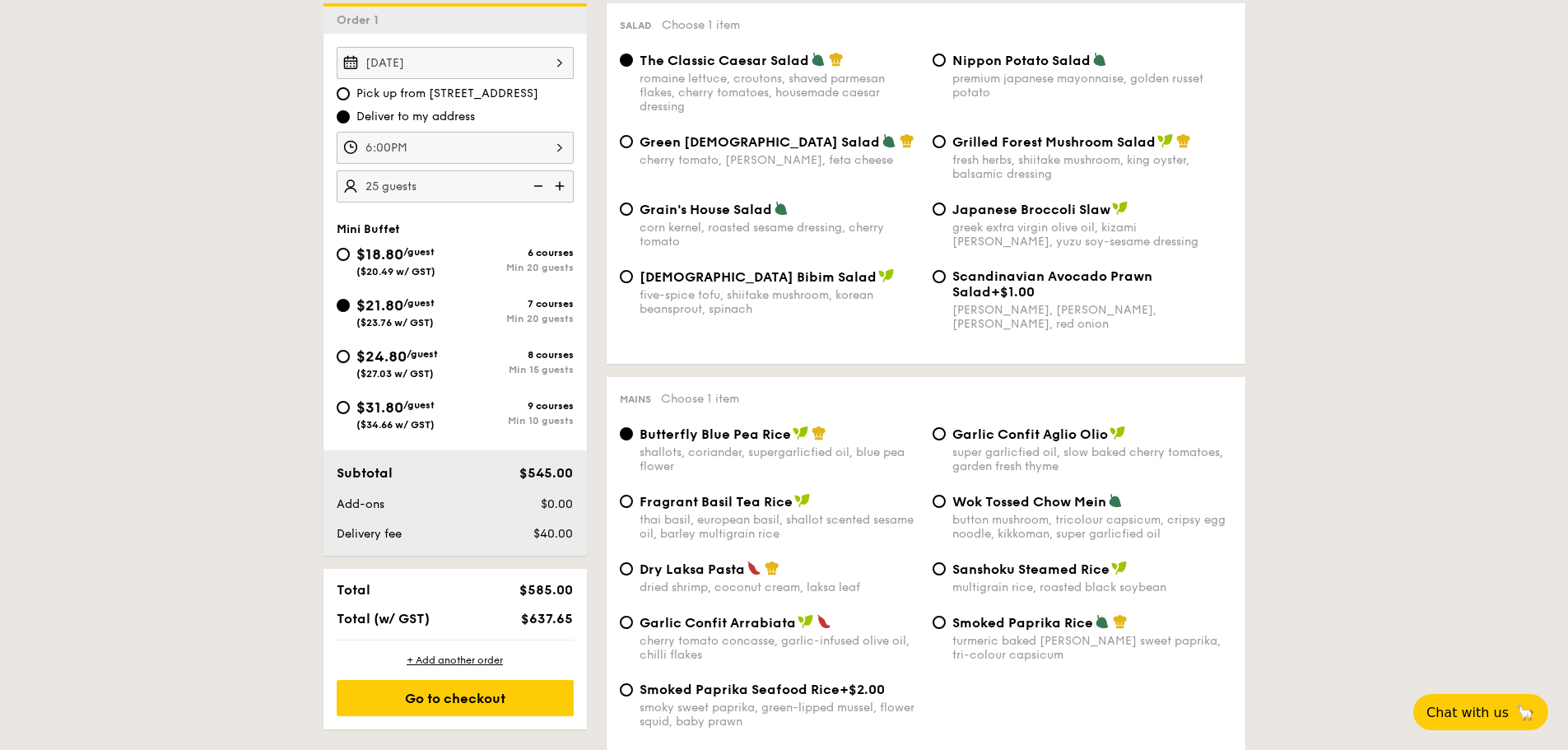
click at [350, 350] on input "$24.80 /guest ($27.03 w/ GST) 8 courses Min 15 guests" at bounding box center [344, 357] width 13 height 13
radio input "true"
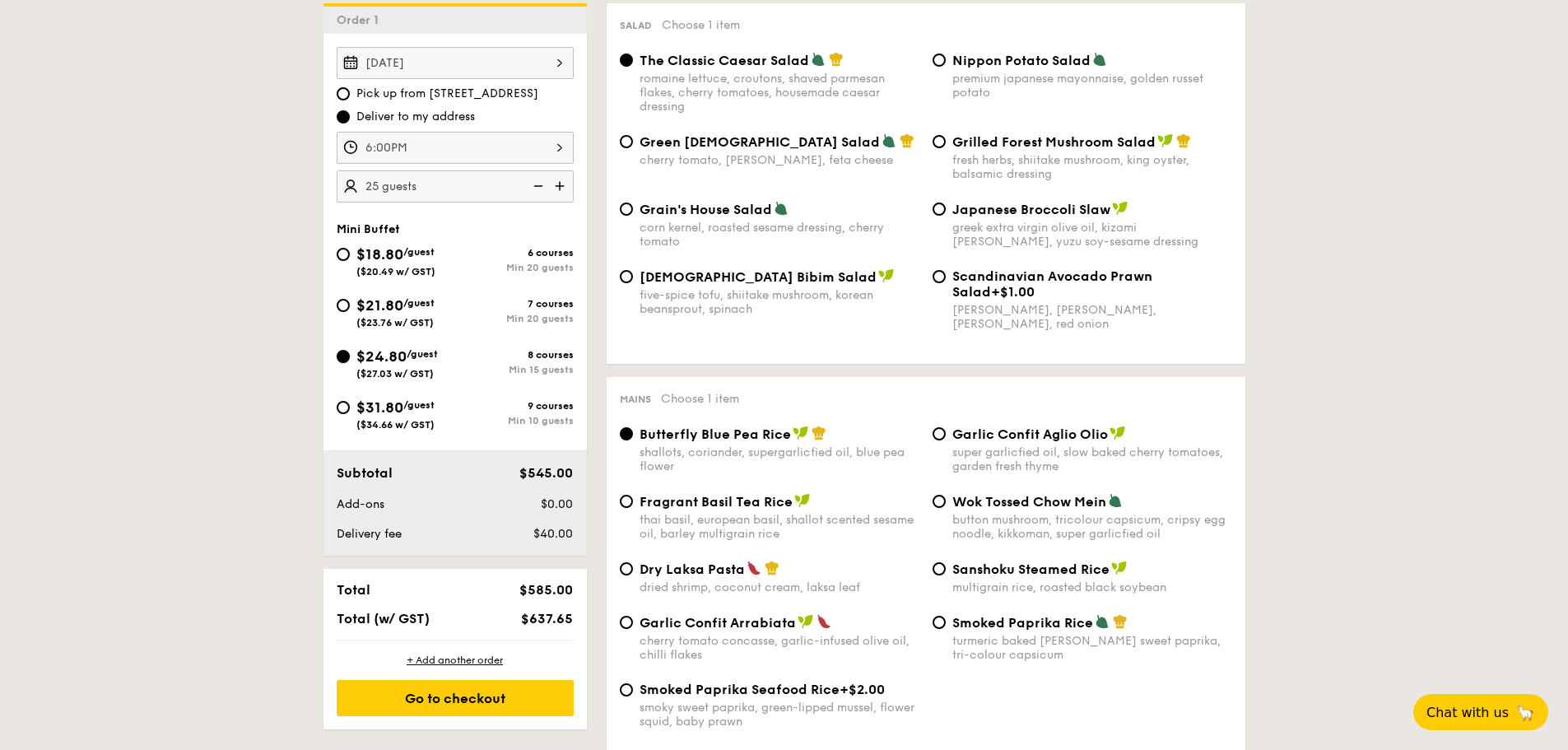
radio input "true"
click at [375, 182] on input "25 guests" at bounding box center [456, 186] width 237 height 32
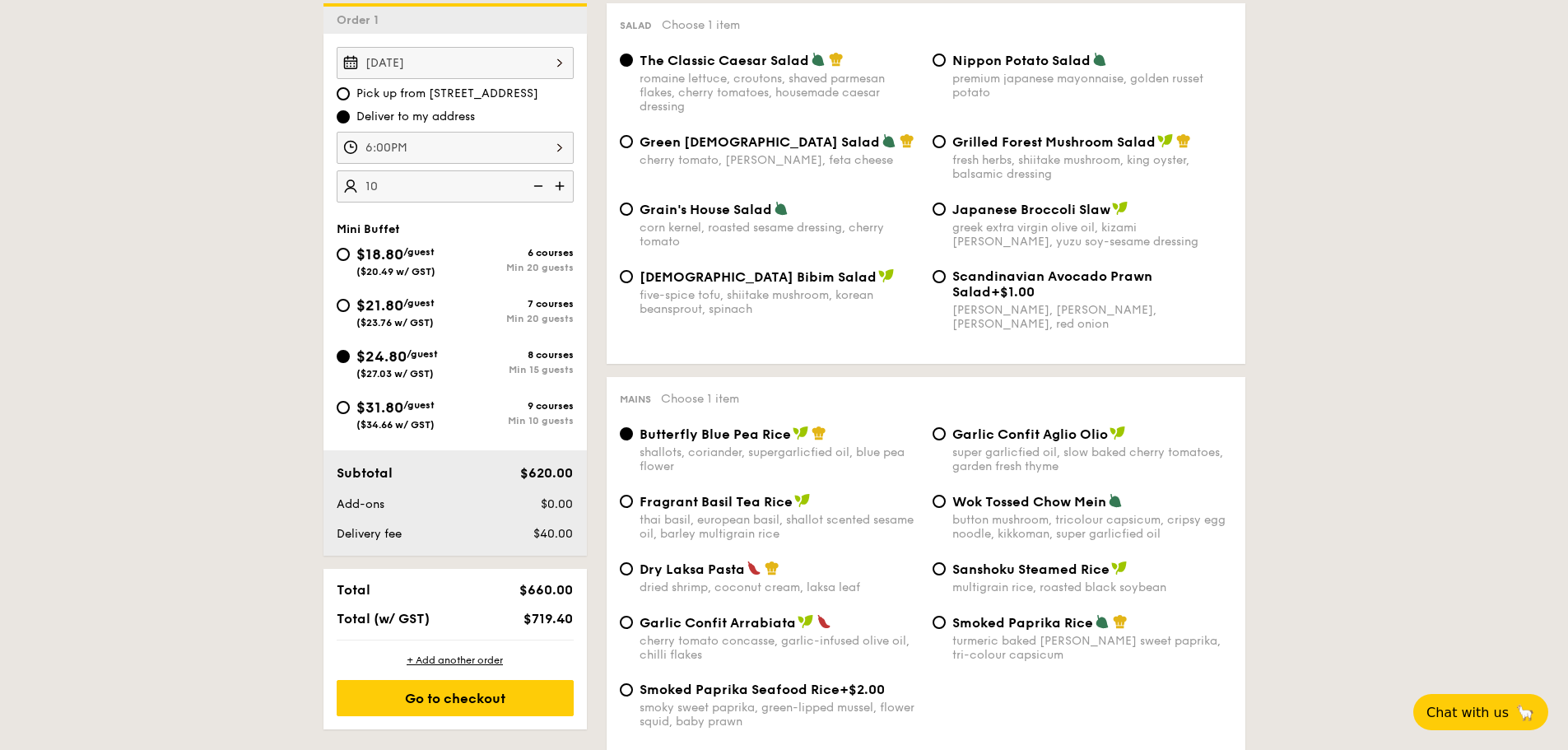
click at [461, 207] on div "[DATE] Pick up from [STREET_ADDRESS] Deliver to my address 6:00PM 10 Mini Buffe…" at bounding box center [455, 295] width 263 height 522
type input "15 guests"
click at [359, 411] on span "$31.80" at bounding box center [379, 407] width 47 height 18
click at [350, 411] on input "$31.80 /guest ($34.66 w/ GST) 9 courses Min 10 guests" at bounding box center [344, 407] width 13 height 13
radio input "true"
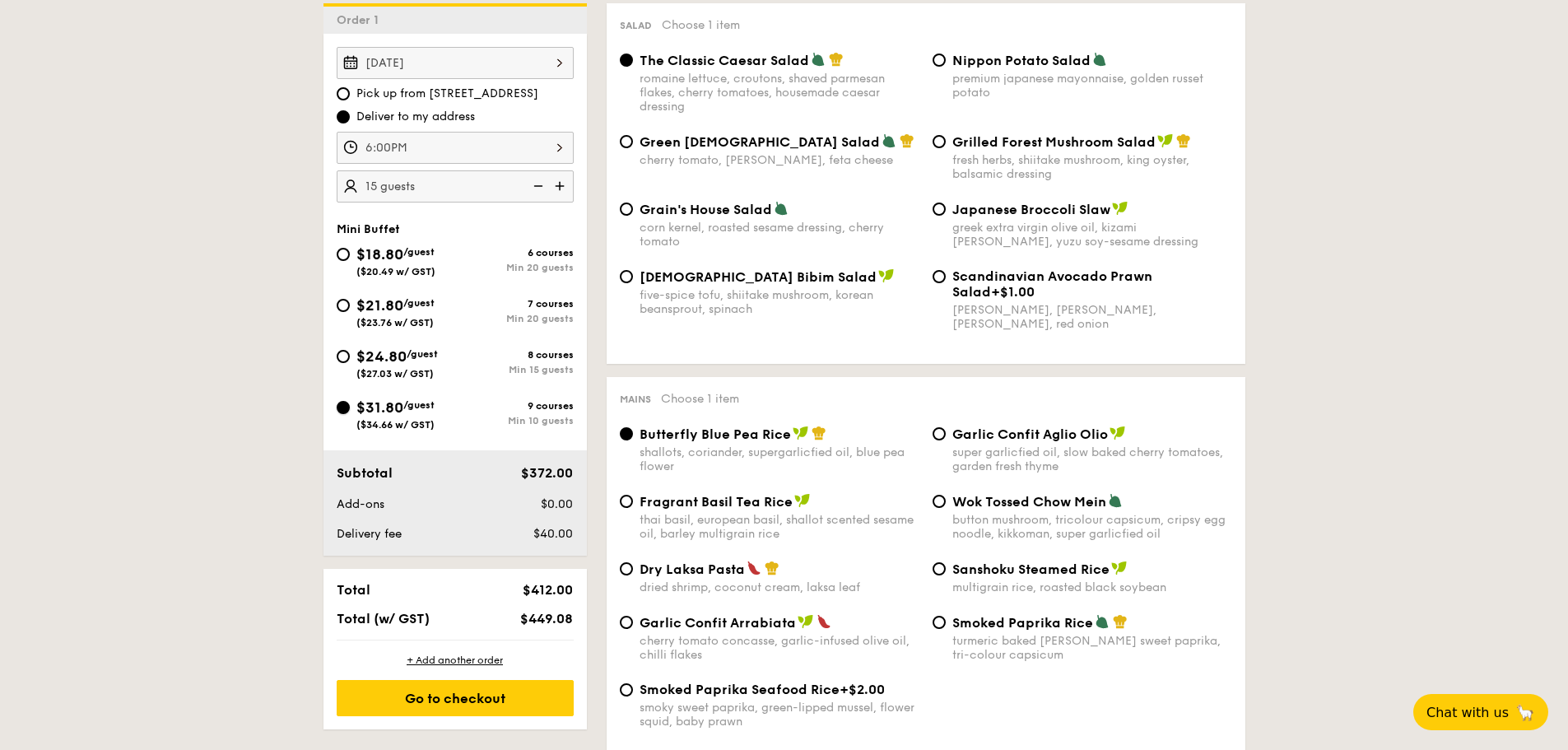
radio input "true"
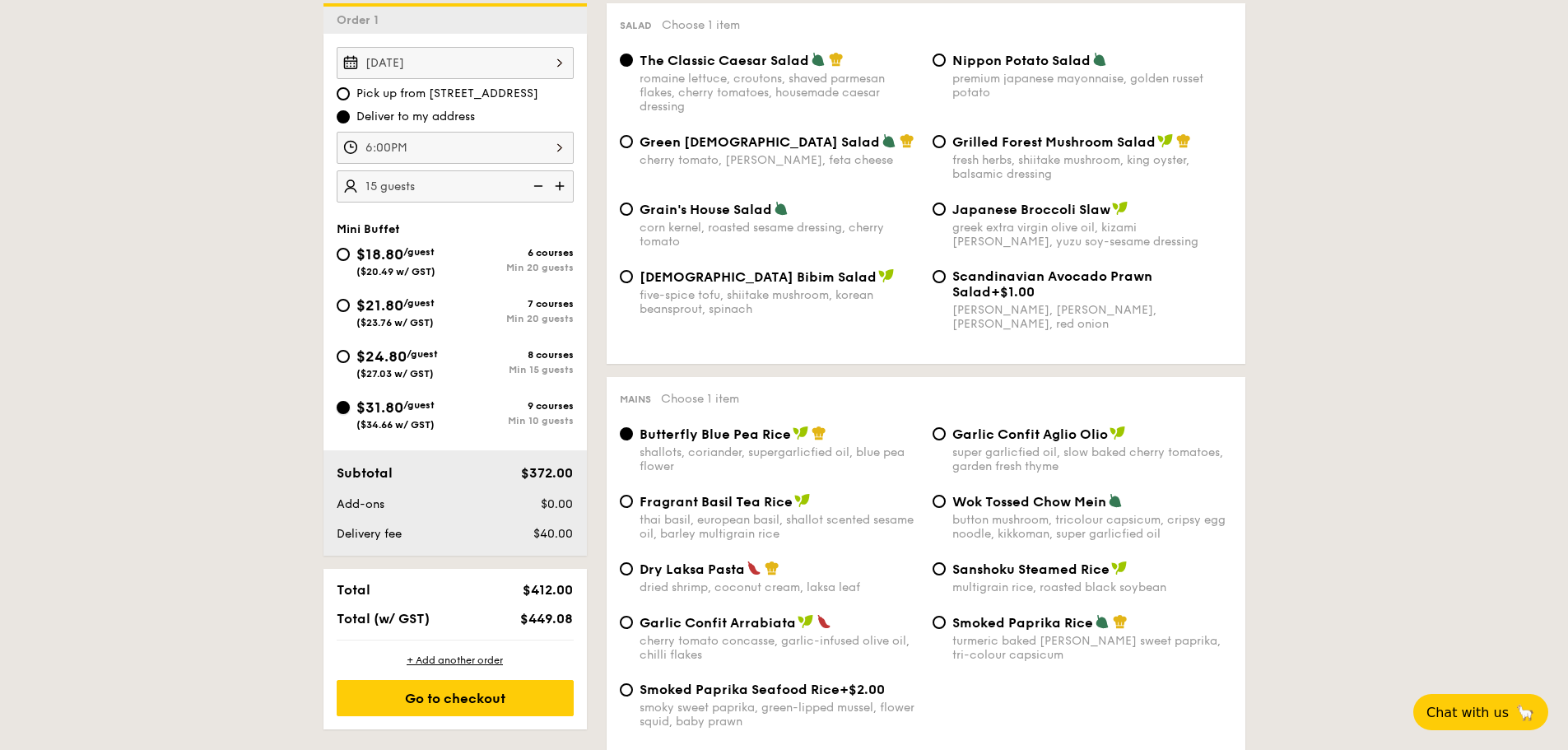
radio input "true"
click at [376, 185] on input "15 guests" at bounding box center [456, 186] width 237 height 32
click at [471, 220] on div "[DATE] Pick up from [STREET_ADDRESS] Deliver to my address 6:00PM 10 Mini Buffe…" at bounding box center [455, 295] width 263 height 522
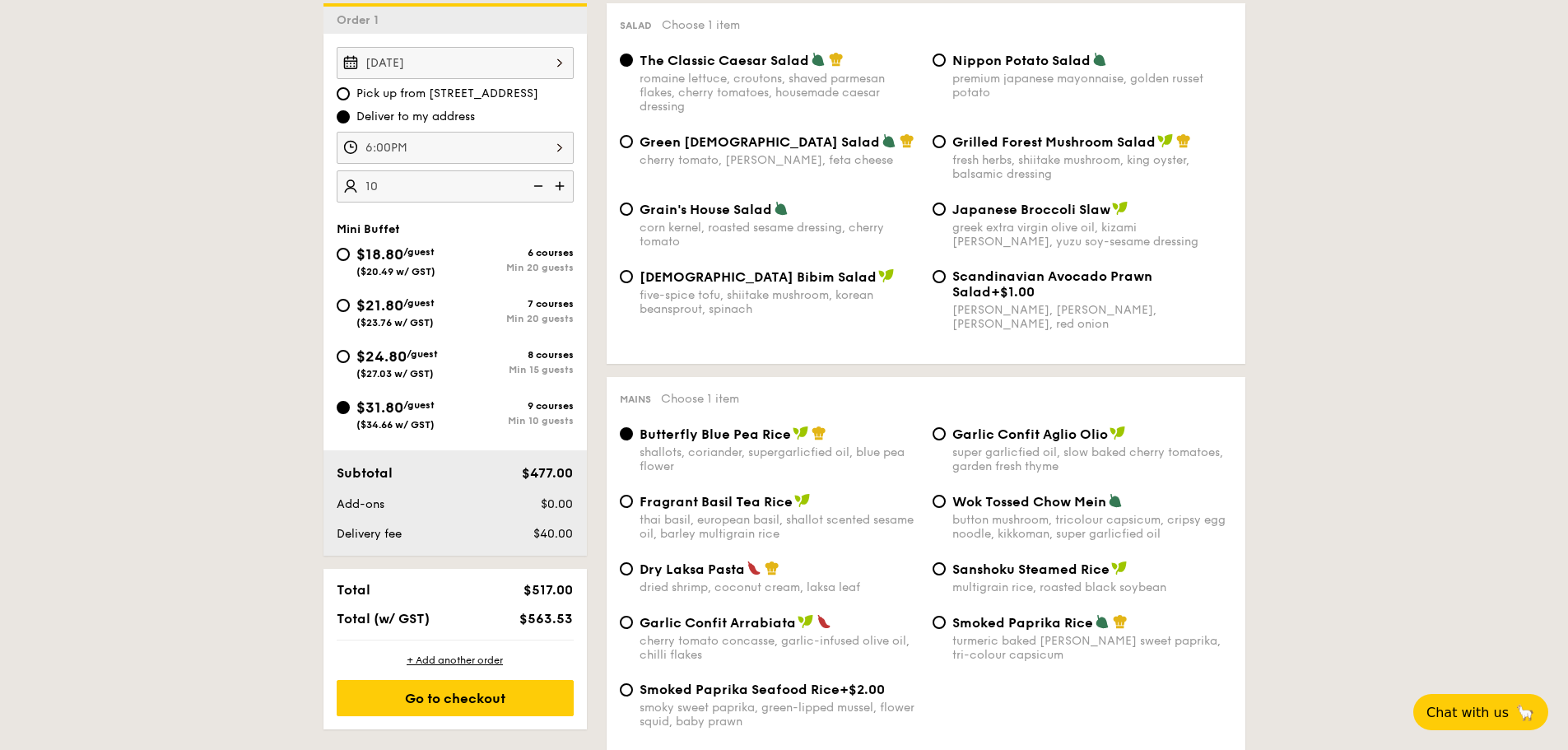
type input "10 guests"
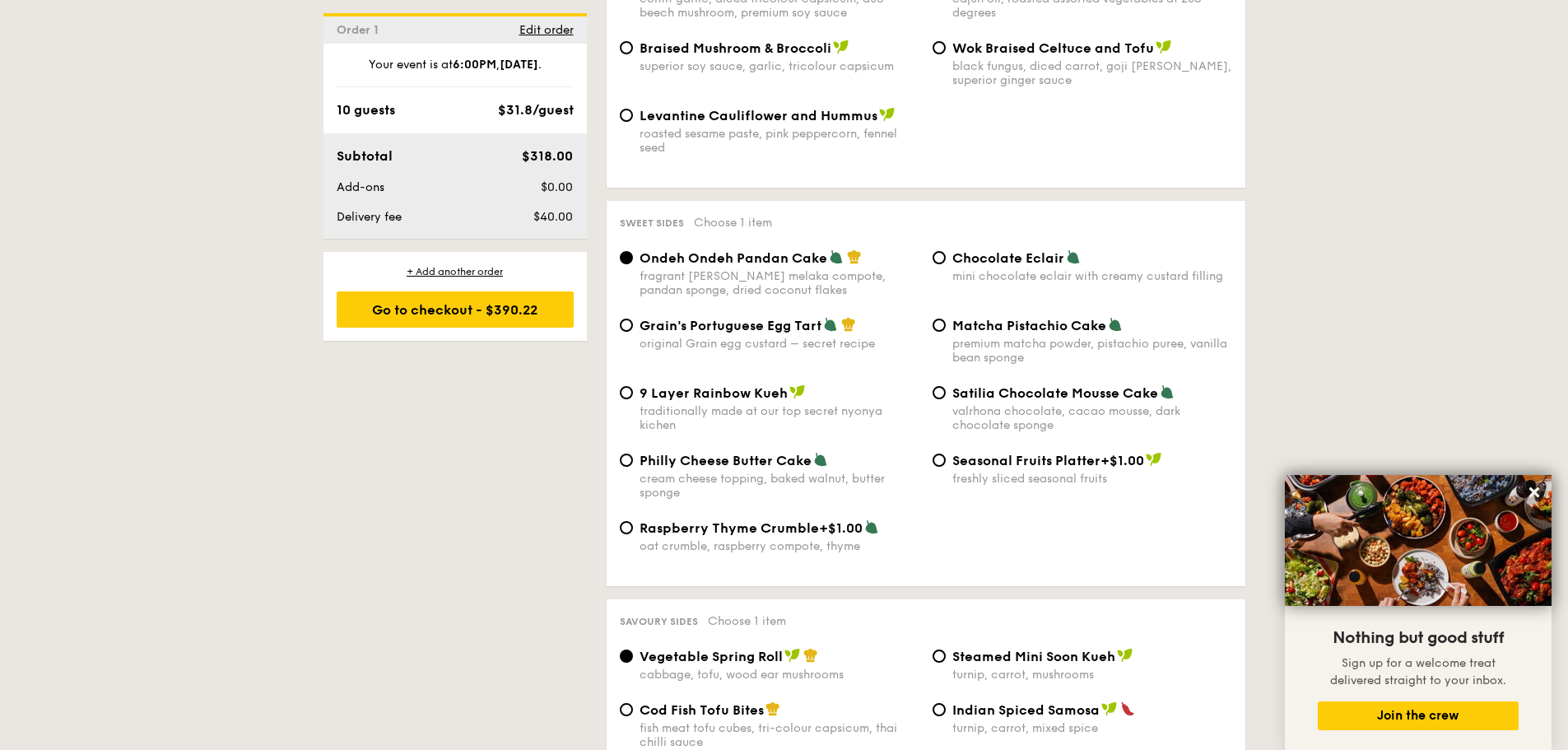
scroll to position [2305, 0]
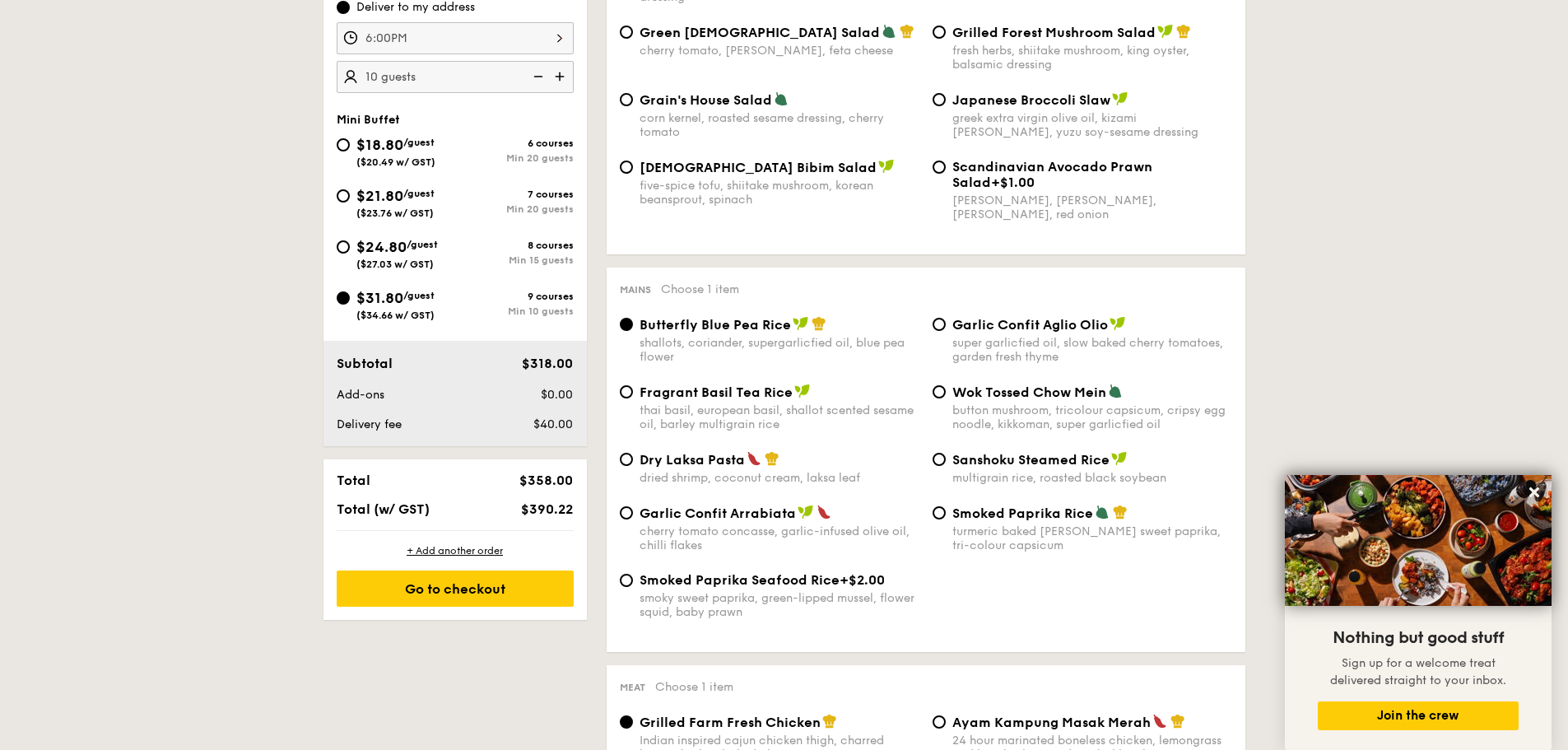
scroll to position [329, 0]
